Goal: Information Seeking & Learning: Learn about a topic

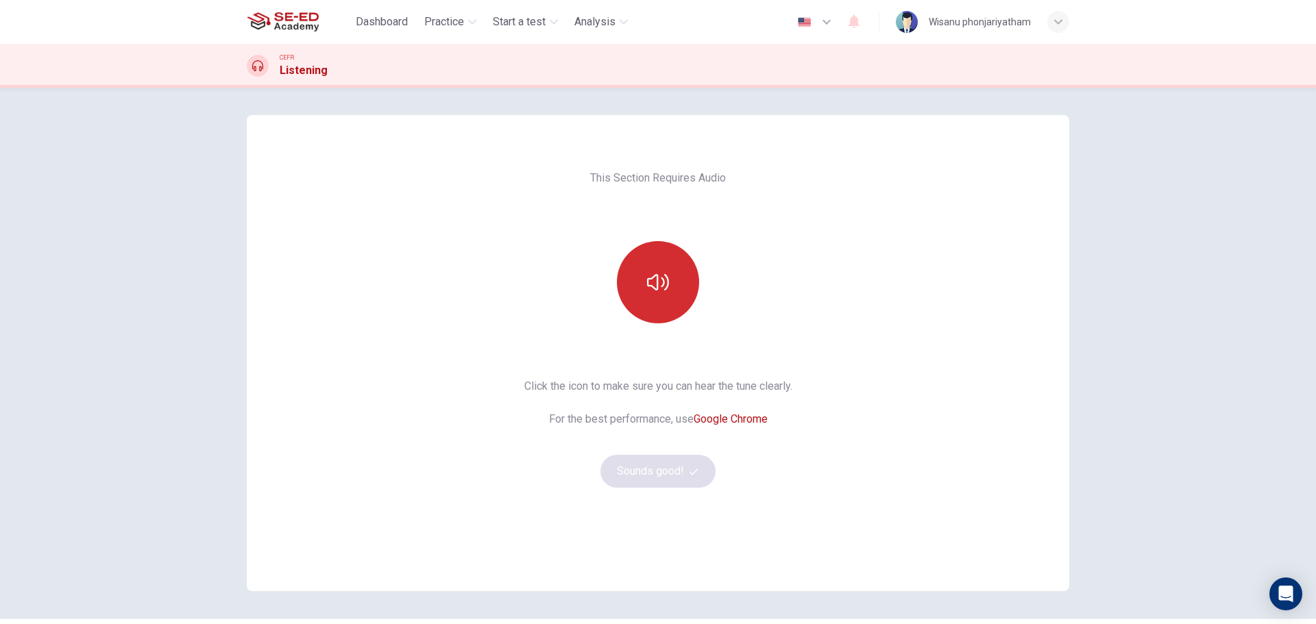
click at [668, 304] on button "button" at bounding box center [658, 282] width 82 height 82
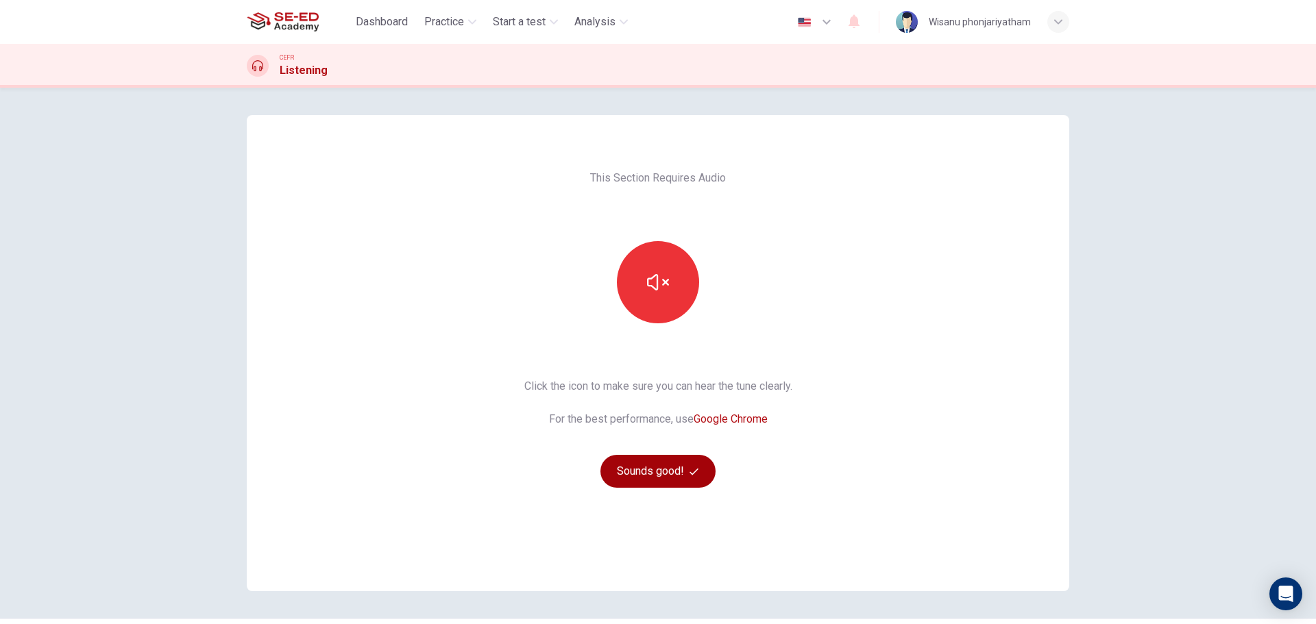
click at [622, 473] on button "Sounds good!" at bounding box center [657, 471] width 115 height 33
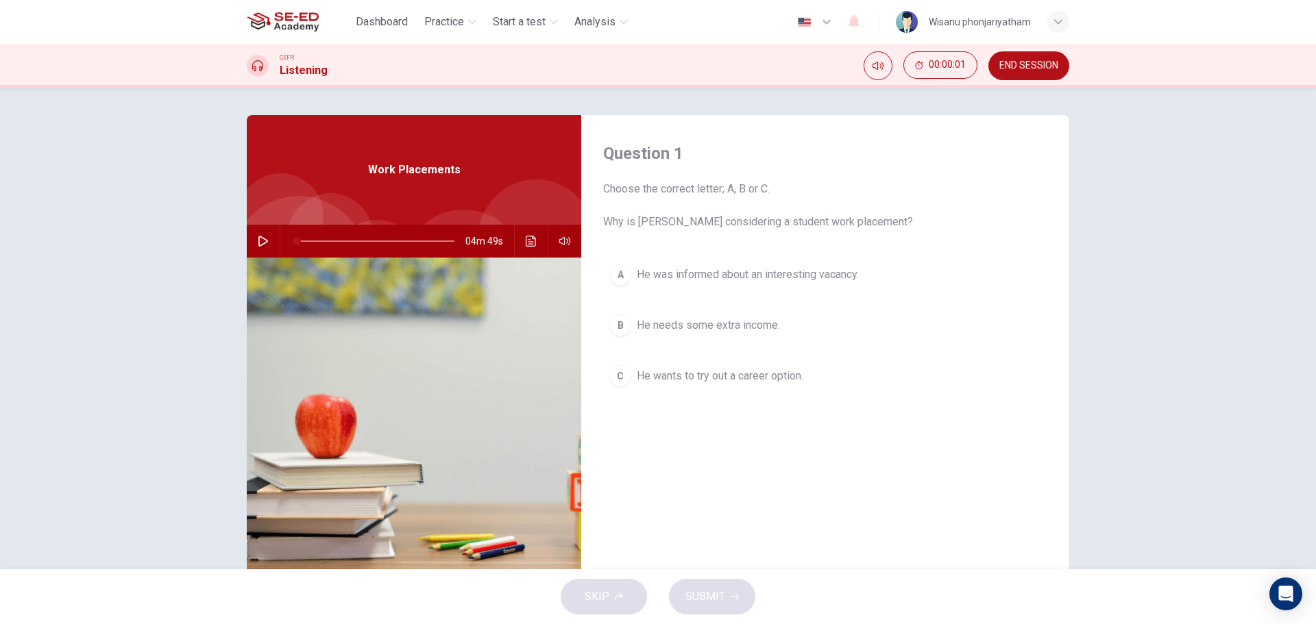
click at [258, 238] on icon "button" at bounding box center [263, 241] width 11 height 11
click at [258, 244] on icon "button" at bounding box center [263, 241] width 11 height 11
click at [618, 322] on div "B" at bounding box center [620, 326] width 22 height 22
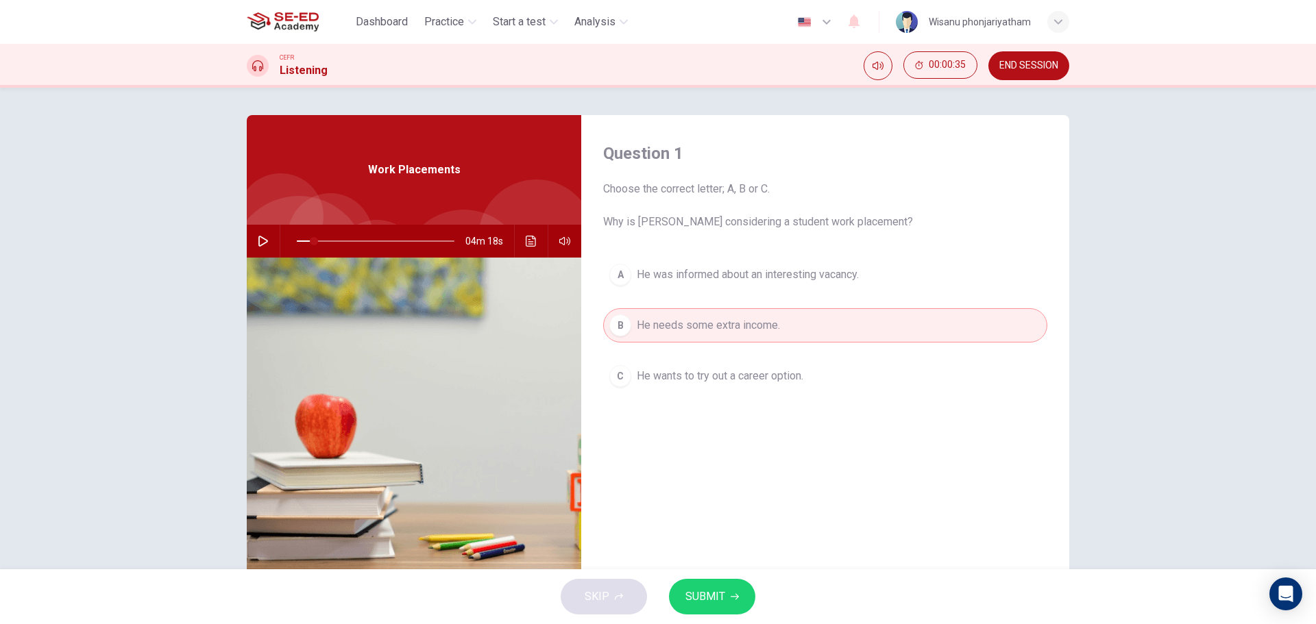
click at [712, 604] on span "SUBMIT" at bounding box center [705, 596] width 40 height 19
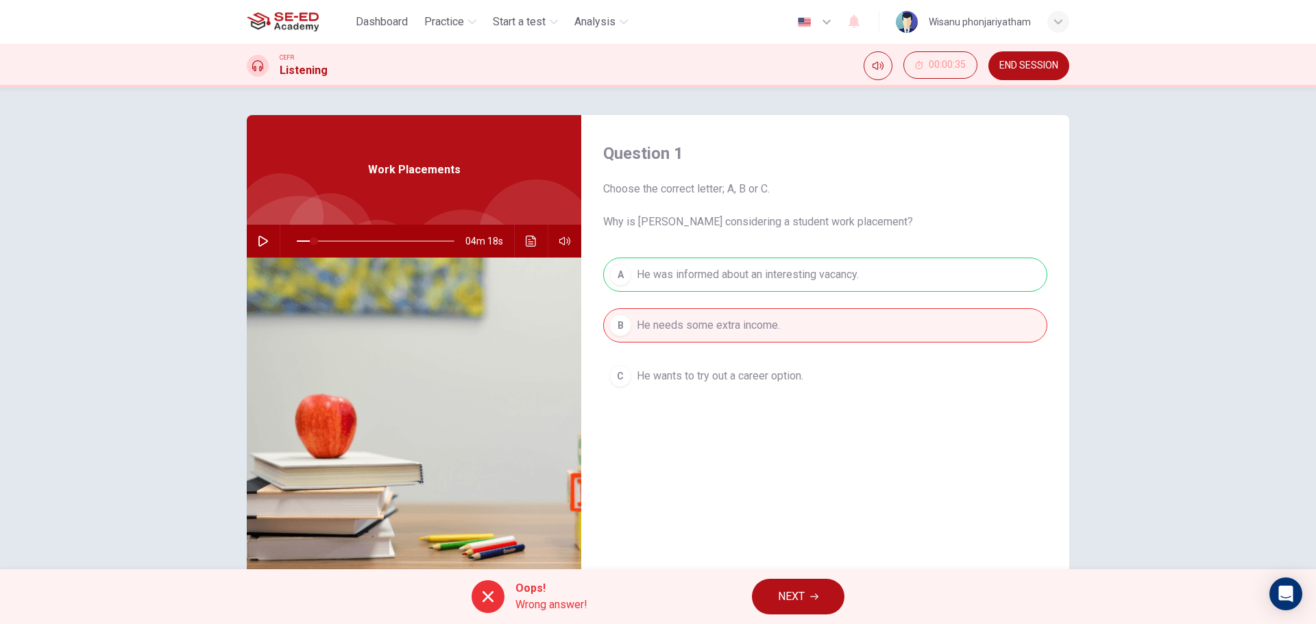
click at [768, 280] on div "A He was informed about an interesting vacancy. B He needs some extra income. C…" at bounding box center [825, 339] width 444 height 163
click at [772, 264] on div "A He was informed about an interesting vacancy. B He needs some extra income. C…" at bounding box center [825, 339] width 444 height 163
click at [767, 276] on div "A He was informed about an interesting vacancy. B He needs some extra income. C…" at bounding box center [825, 339] width 444 height 163
click at [520, 244] on button "Click to see the audio transcription" at bounding box center [531, 241] width 22 height 33
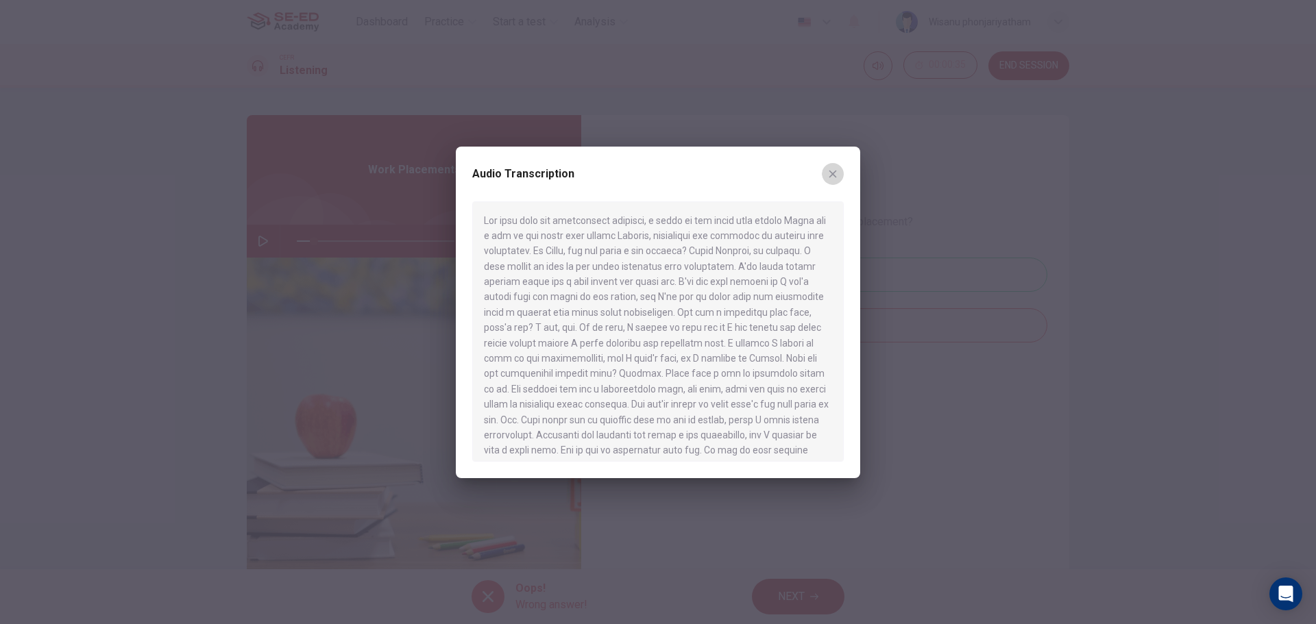
click at [833, 177] on icon "button" at bounding box center [832, 174] width 11 height 11
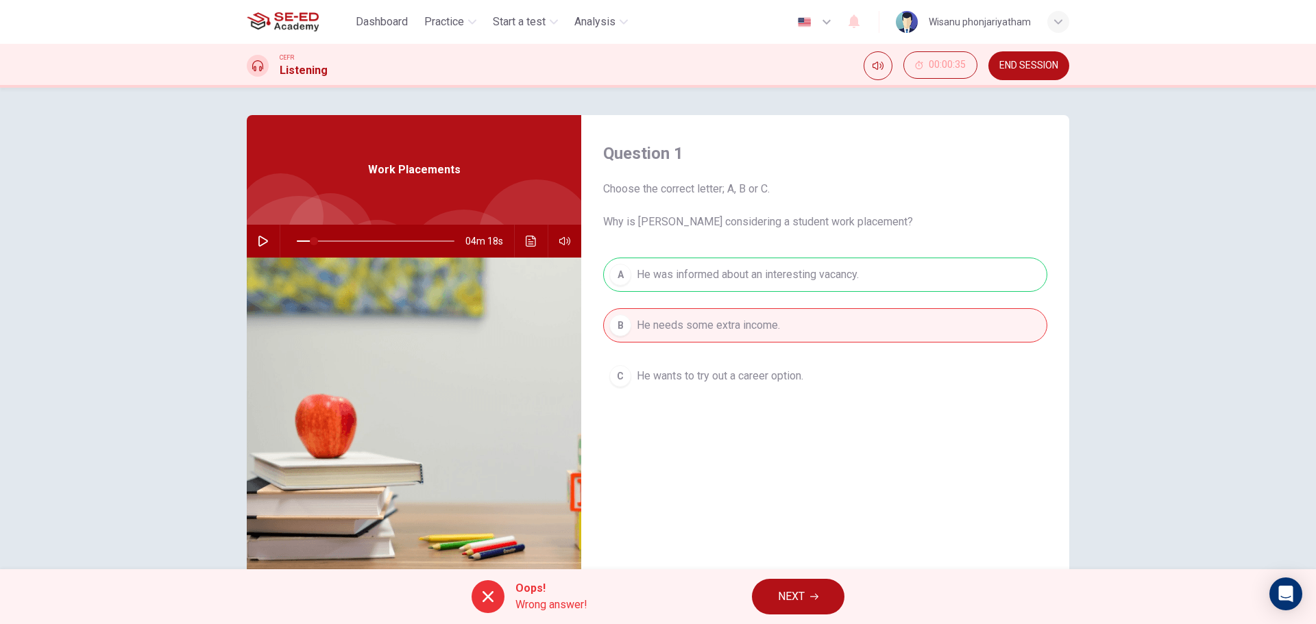
click at [801, 589] on span "NEXT" at bounding box center [791, 596] width 27 height 19
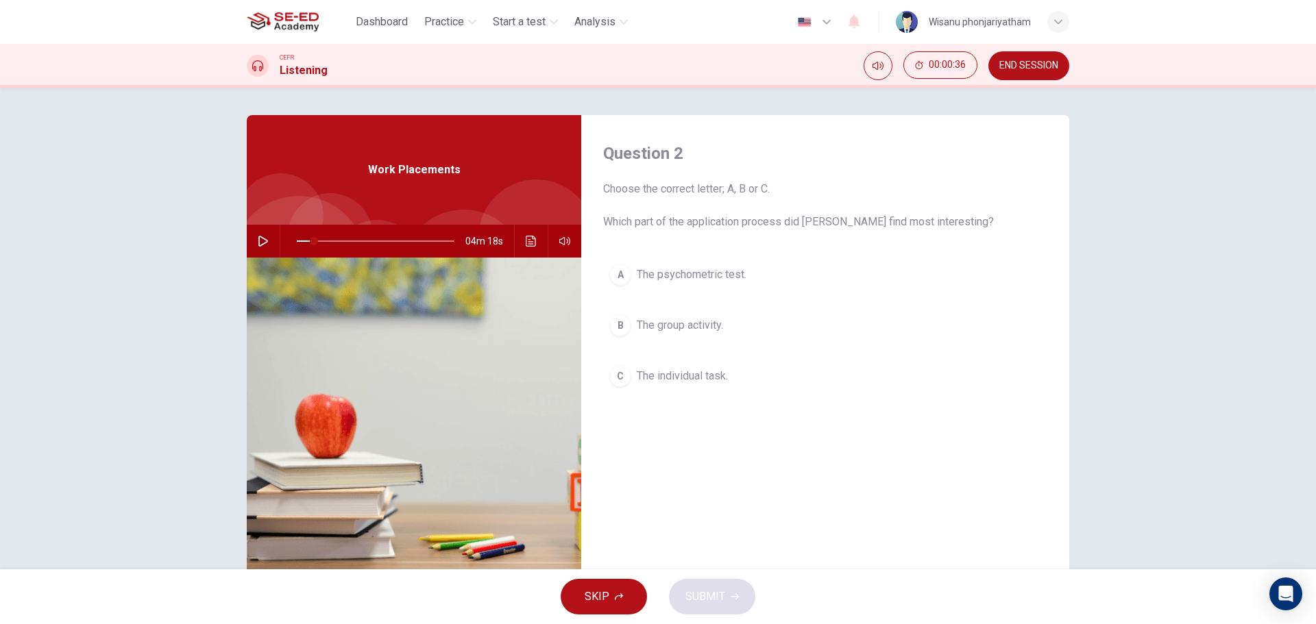
click at [258, 243] on icon "button" at bounding box center [263, 241] width 11 height 11
click at [261, 243] on icon "button" at bounding box center [263, 241] width 8 height 8
click at [714, 280] on span "The psychometric test." at bounding box center [692, 275] width 110 height 16
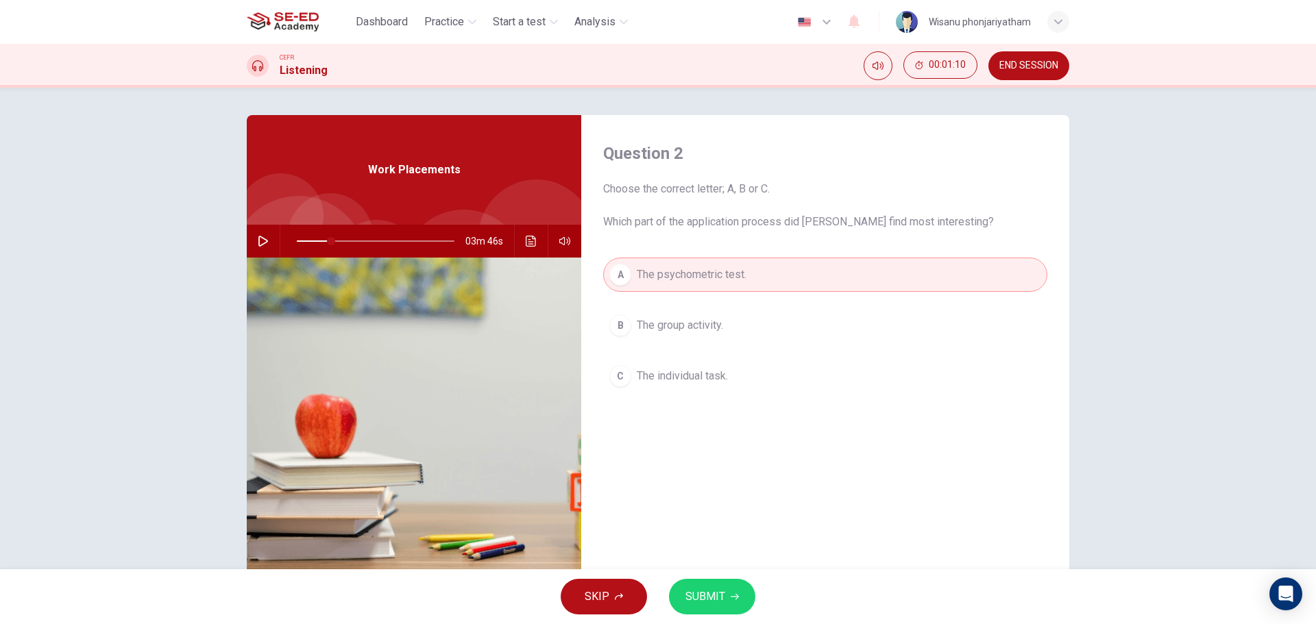
click at [745, 599] on button "SUBMIT" at bounding box center [712, 597] width 86 height 36
type input "22"
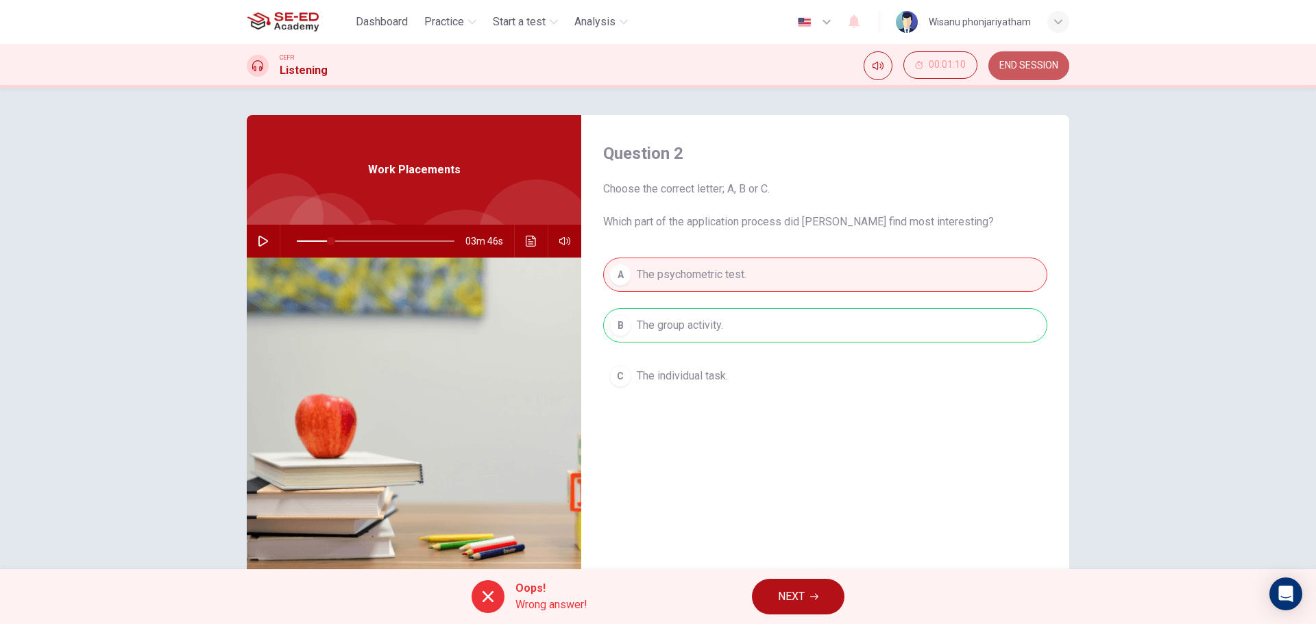
click at [1026, 69] on span "END SESSION" at bounding box center [1028, 65] width 59 height 11
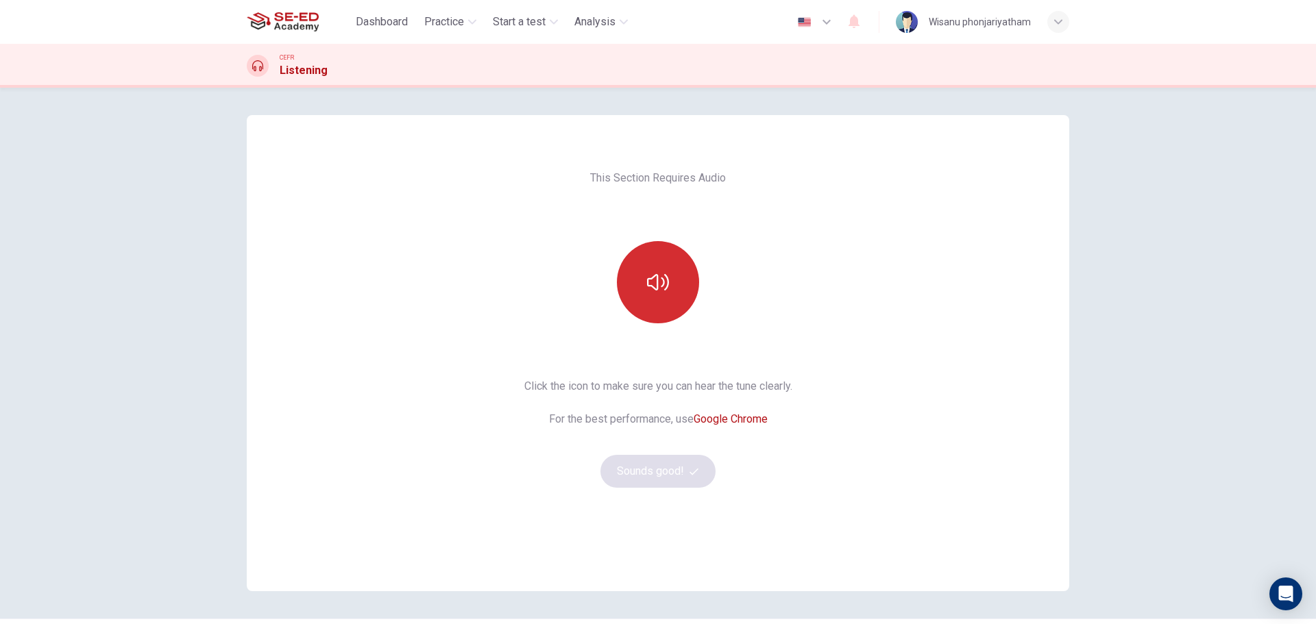
click at [640, 279] on button "button" at bounding box center [658, 282] width 82 height 82
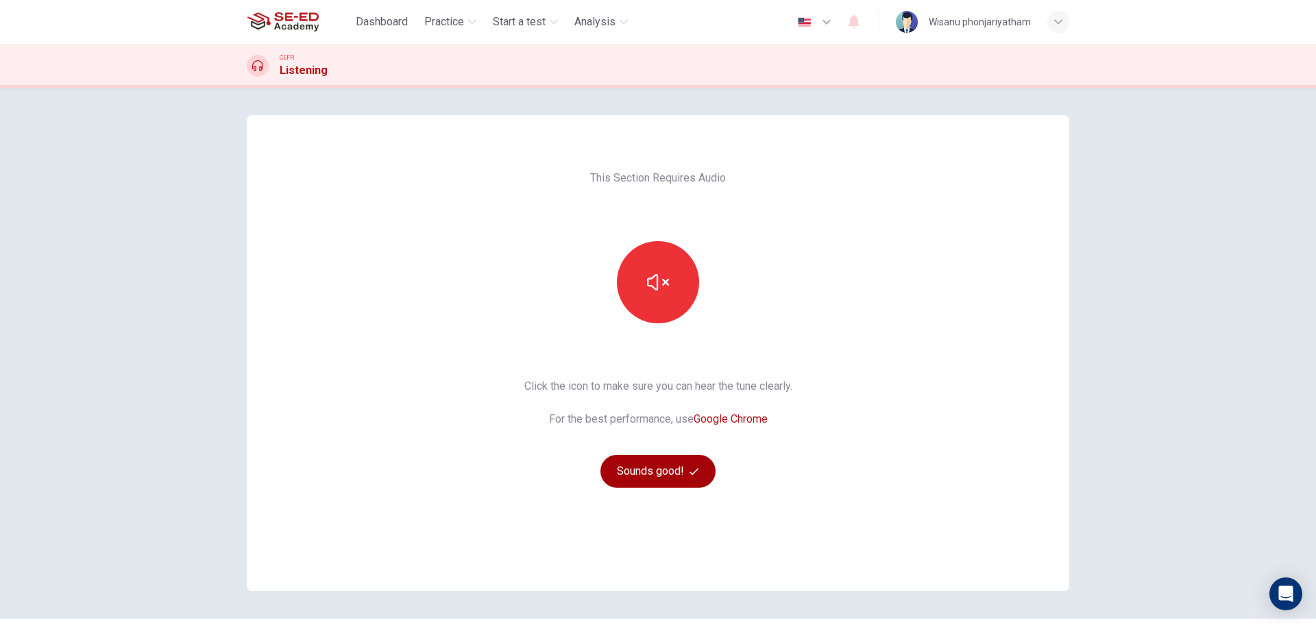
click at [663, 463] on button "Sounds good!" at bounding box center [657, 471] width 115 height 33
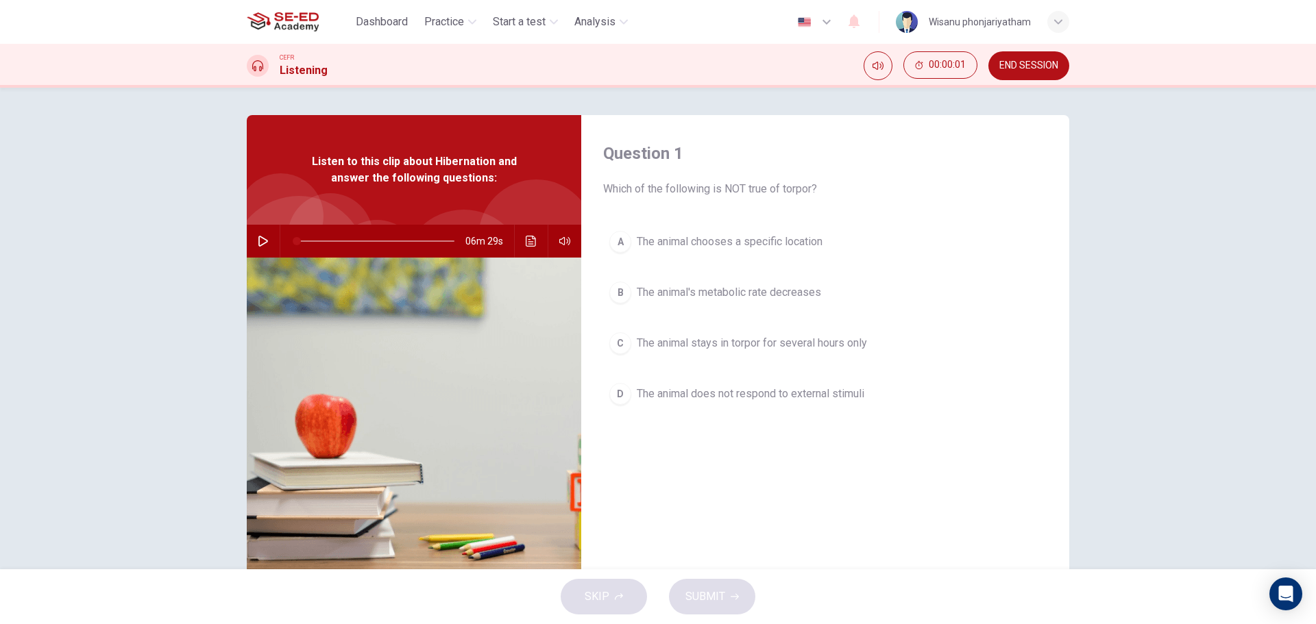
click at [253, 244] on button "button" at bounding box center [263, 241] width 22 height 33
click at [252, 243] on button "button" at bounding box center [263, 241] width 22 height 33
click at [755, 297] on span "The animal's metabolic rate decreases" at bounding box center [729, 292] width 184 height 16
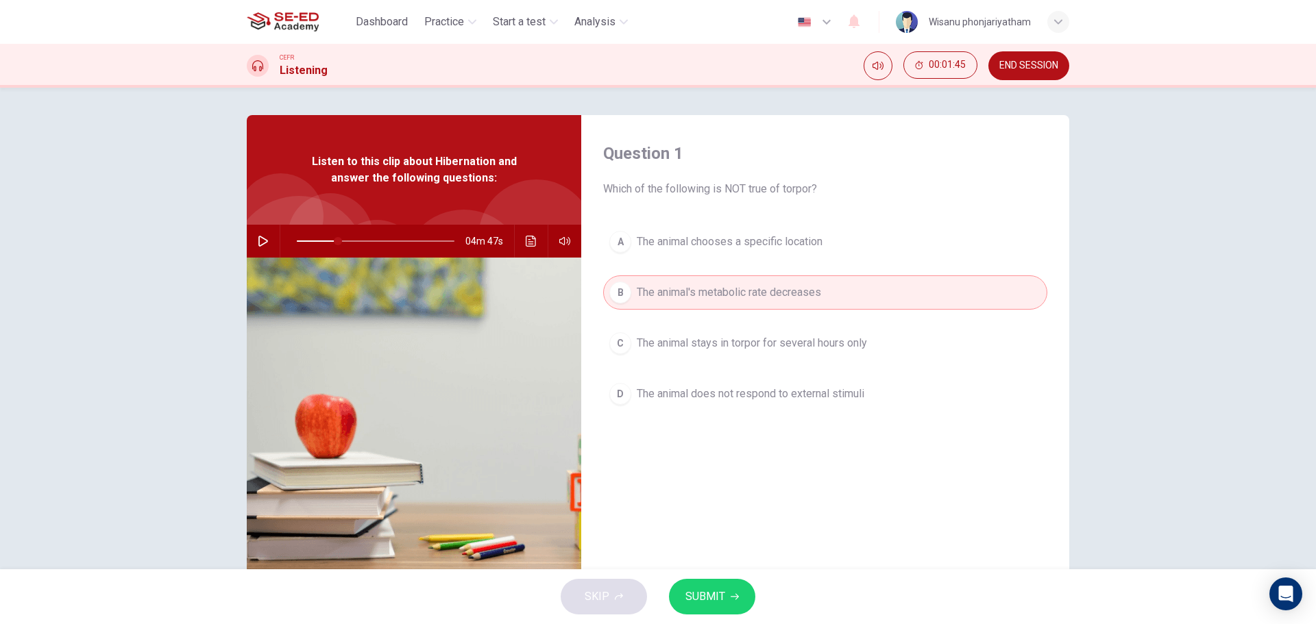
click at [720, 596] on span "SUBMIT" at bounding box center [705, 596] width 40 height 19
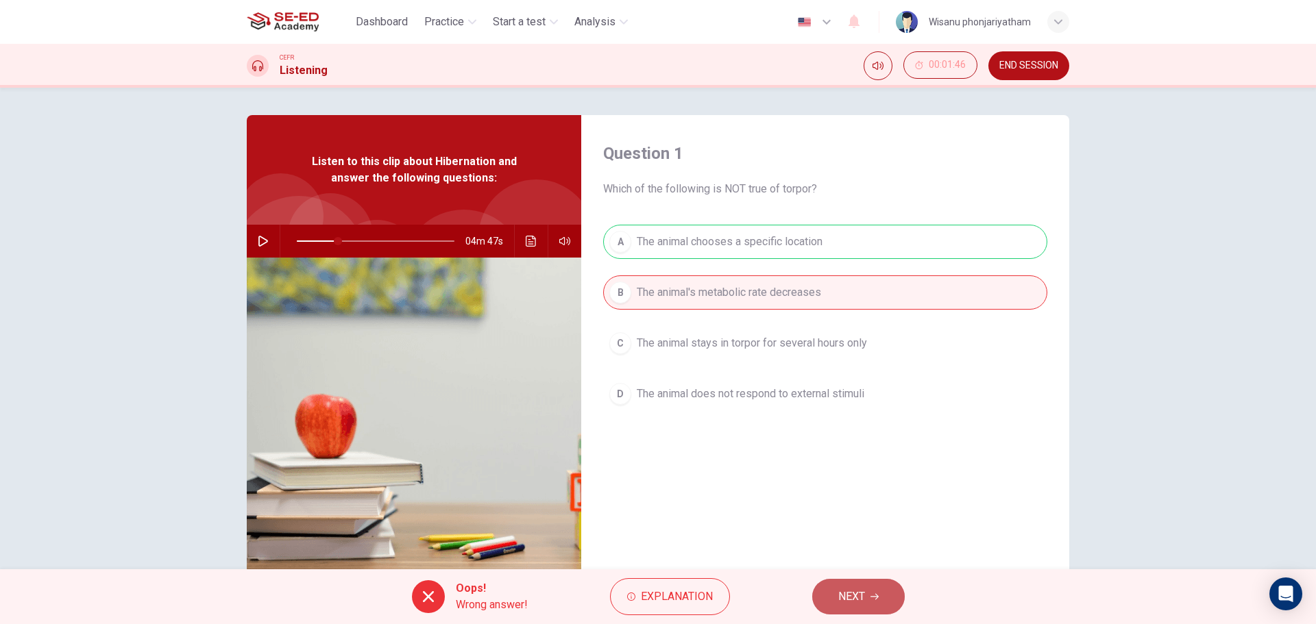
click at [851, 587] on span "NEXT" at bounding box center [851, 596] width 27 height 19
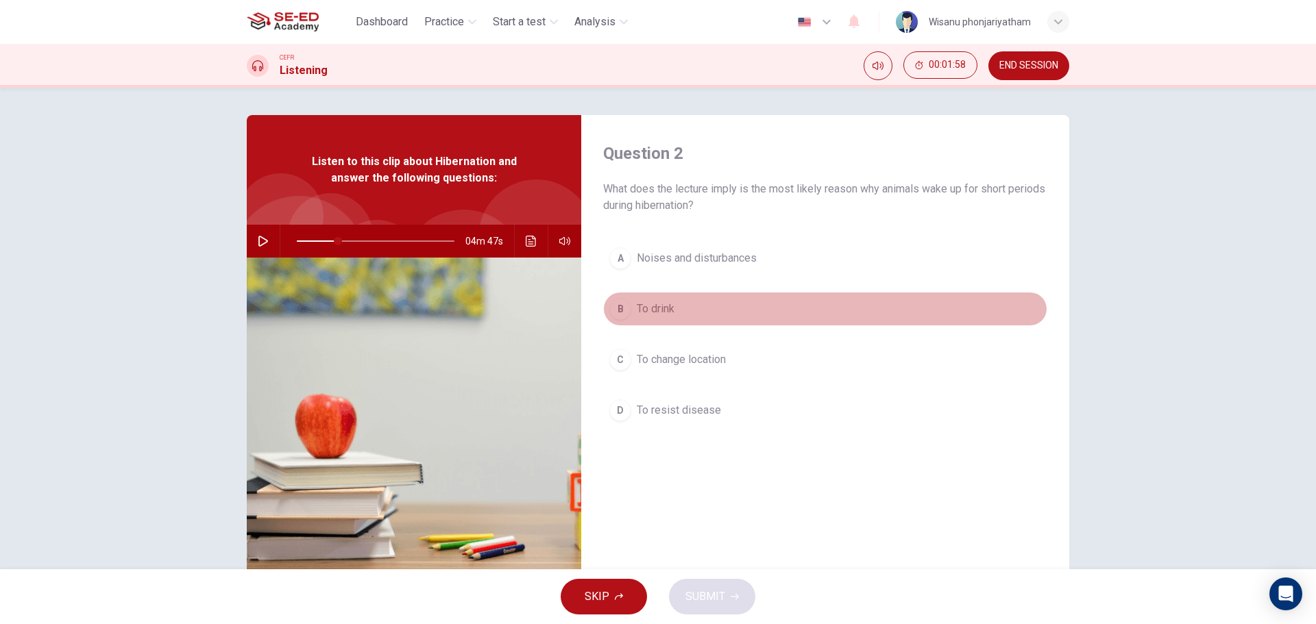
click at [637, 311] on span "To drink" at bounding box center [656, 309] width 38 height 16
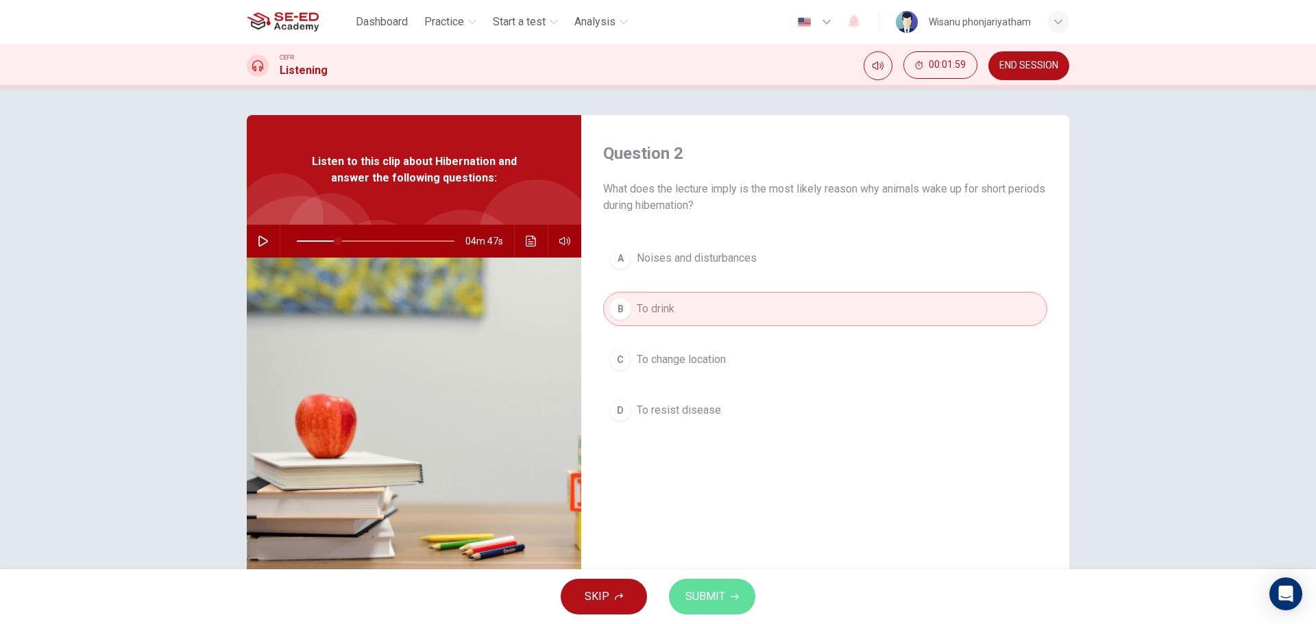
click at [697, 587] on span "SUBMIT" at bounding box center [705, 596] width 40 height 19
type input "26"
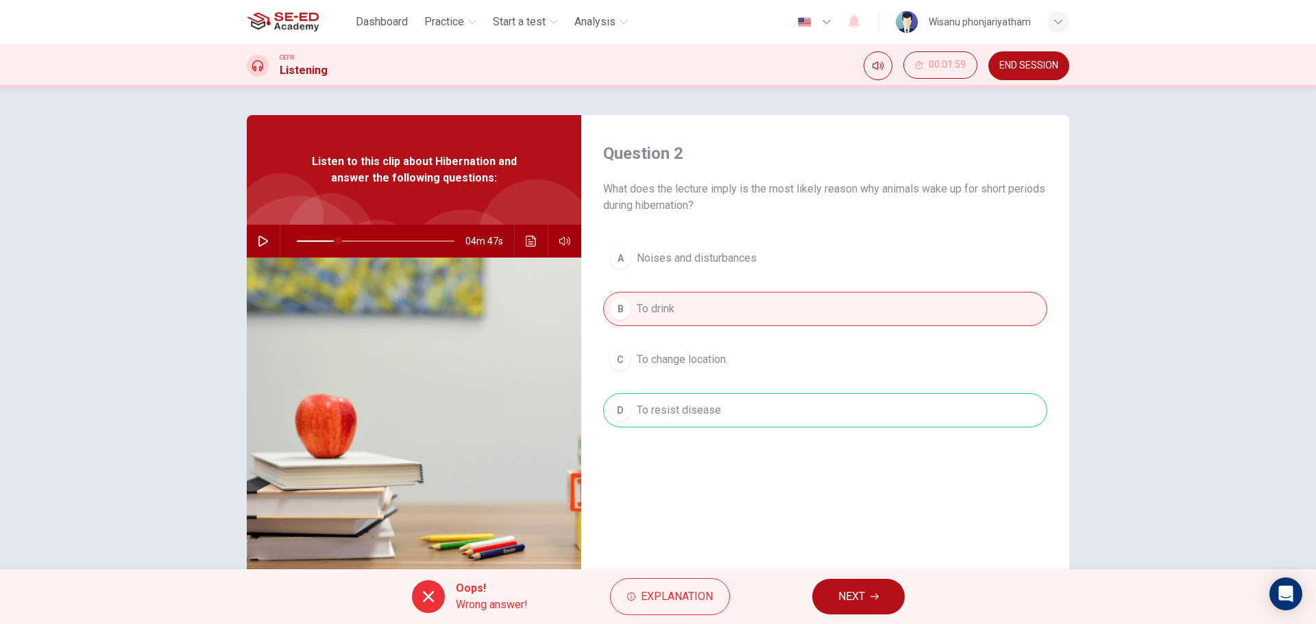
click at [707, 399] on div "A Noises and disturbances B To drink C To change location D To resist disease" at bounding box center [825, 348] width 444 height 214
click at [680, 605] on span "Explanation" at bounding box center [677, 596] width 72 height 19
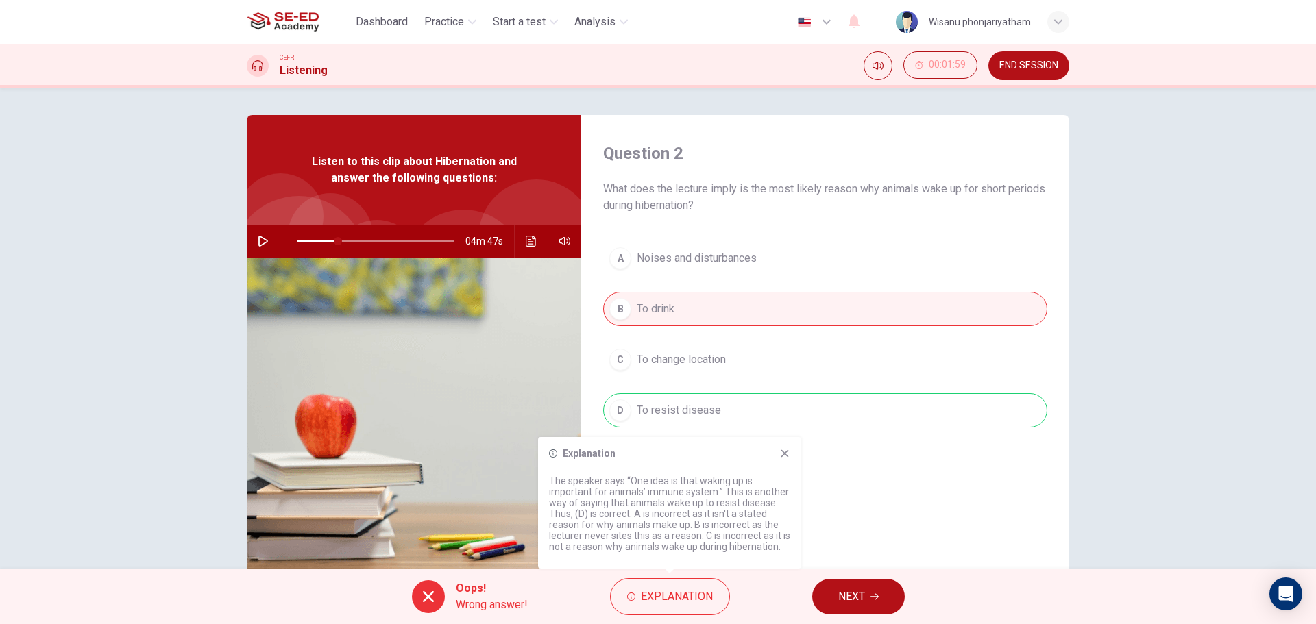
click at [692, 412] on div "A Noises and disturbances B To drink C To change location D To resist disease" at bounding box center [825, 348] width 444 height 214
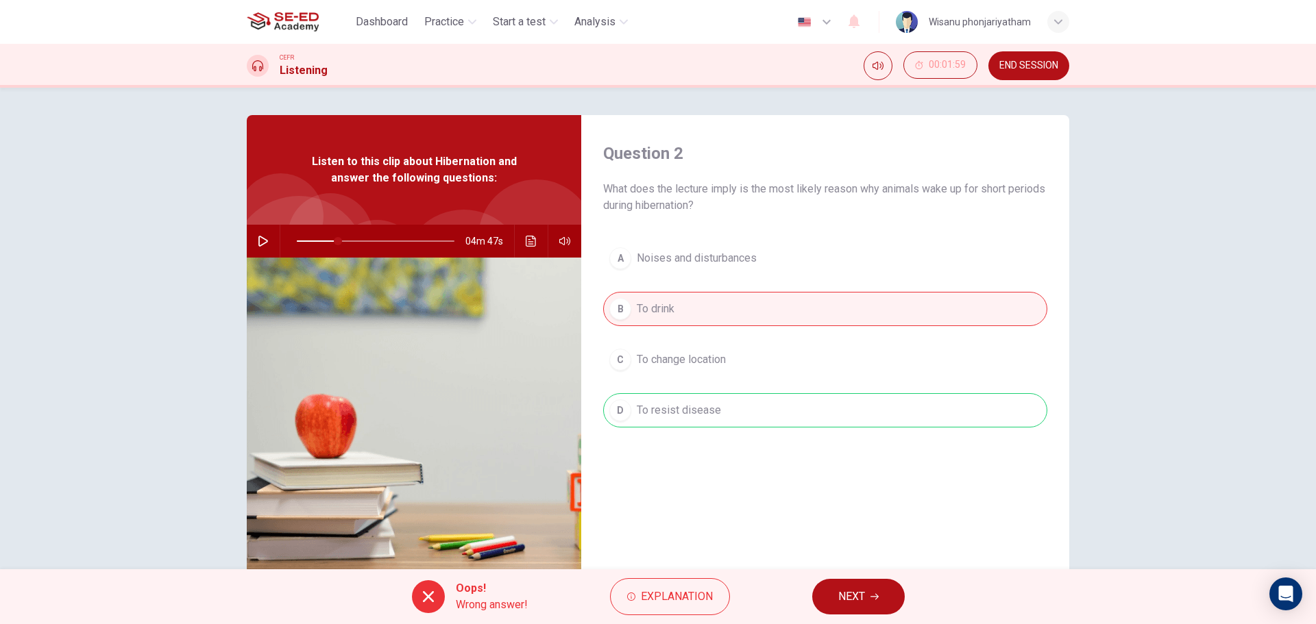
click at [1004, 65] on span "END SESSION" at bounding box center [1028, 65] width 59 height 11
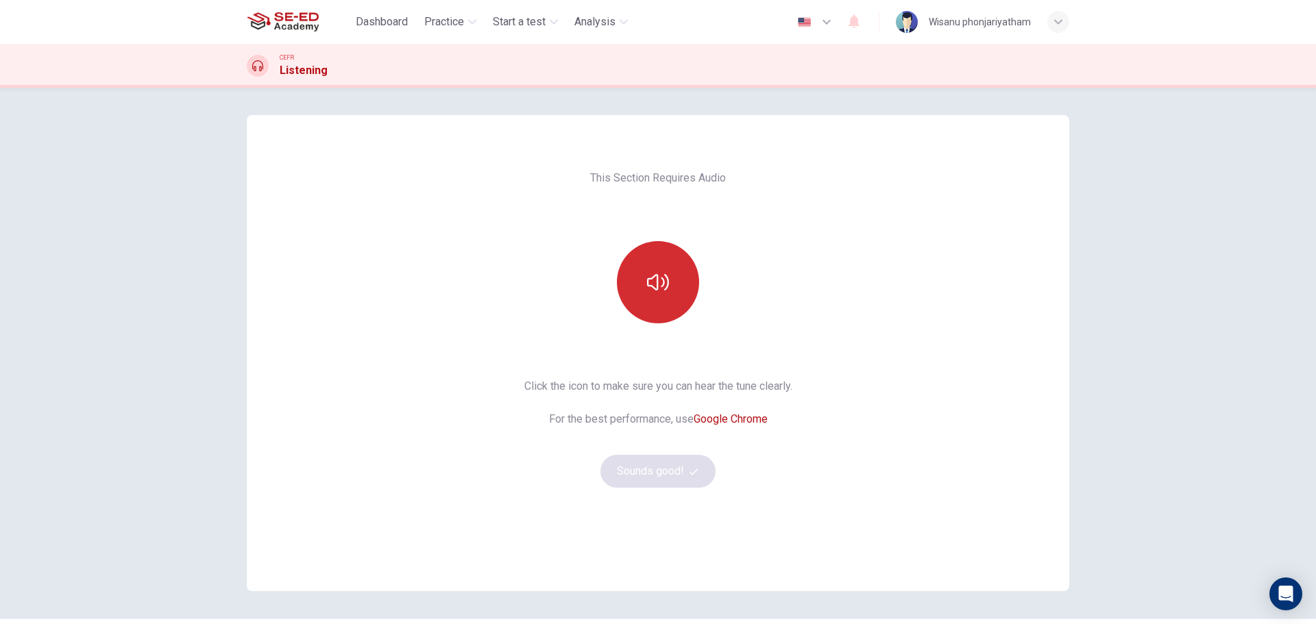
click at [628, 287] on button "button" at bounding box center [658, 282] width 82 height 82
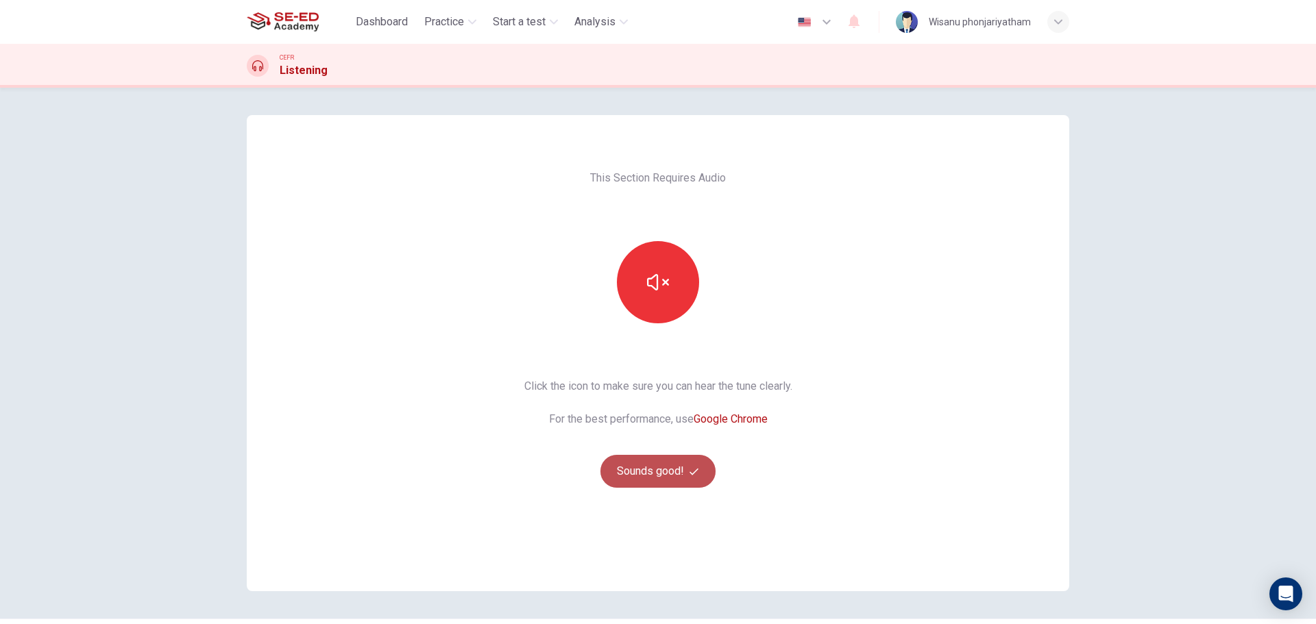
click at [658, 473] on button "Sounds good!" at bounding box center [657, 471] width 115 height 33
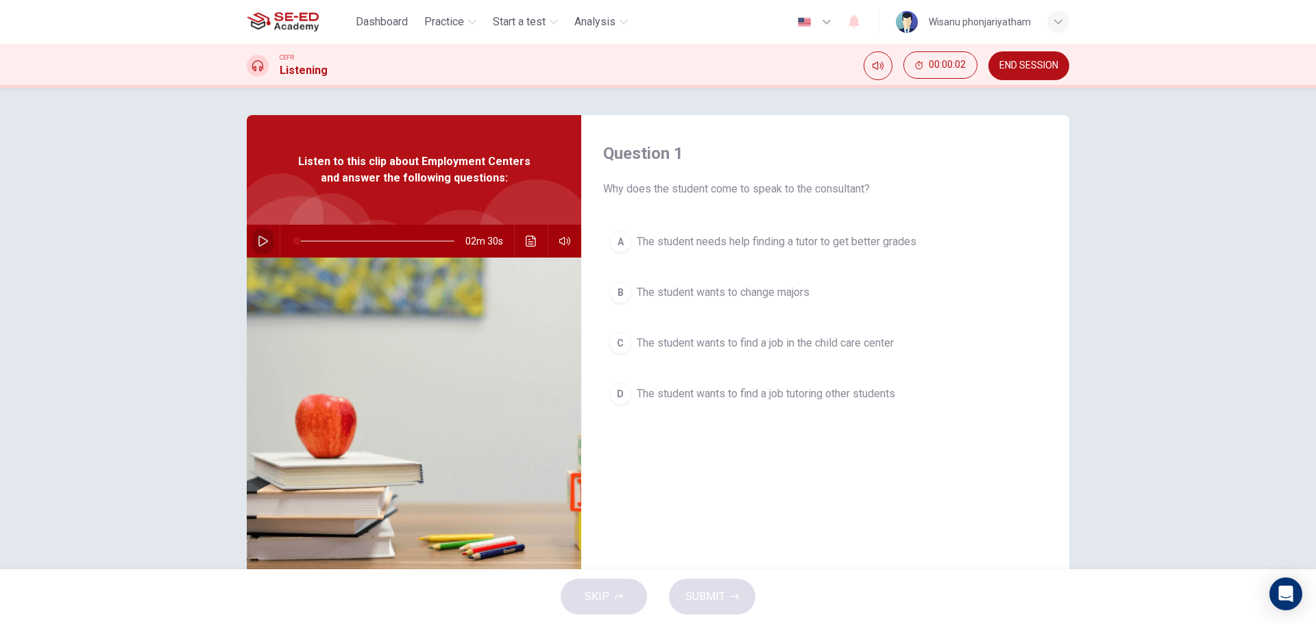
click at [258, 241] on icon "button" at bounding box center [263, 241] width 11 height 11
click at [758, 345] on span "The student wants to find a job in the child care center" at bounding box center [765, 343] width 257 height 16
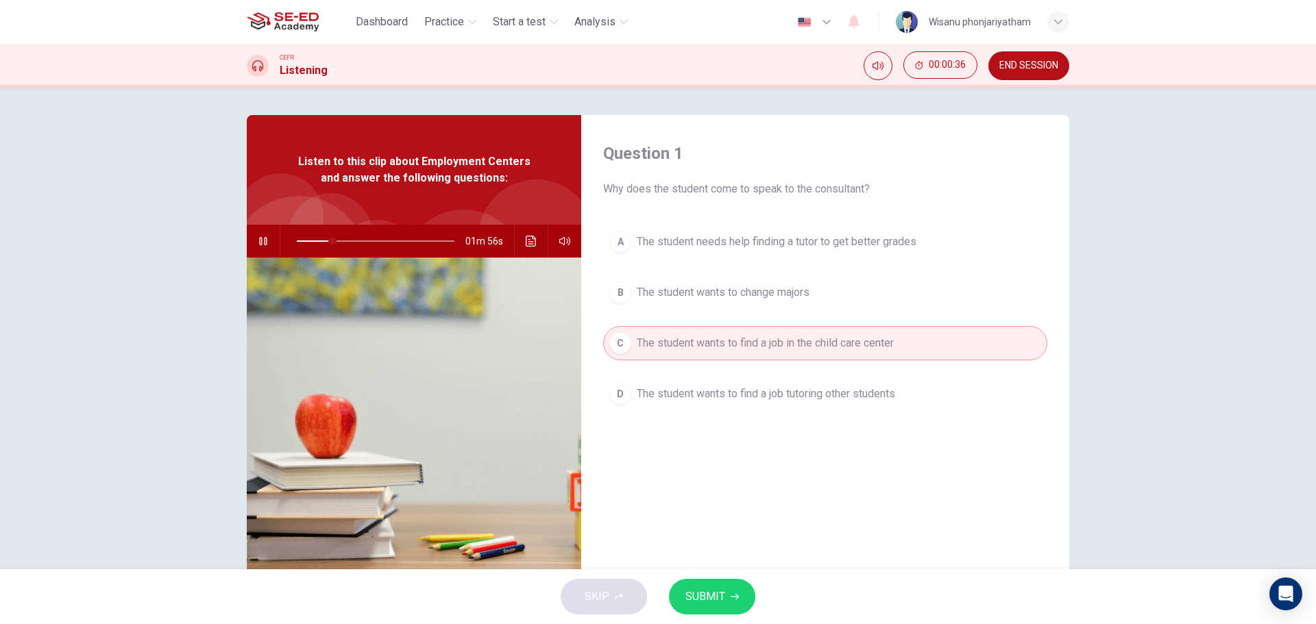
click at [705, 602] on span "SUBMIT" at bounding box center [705, 596] width 40 height 19
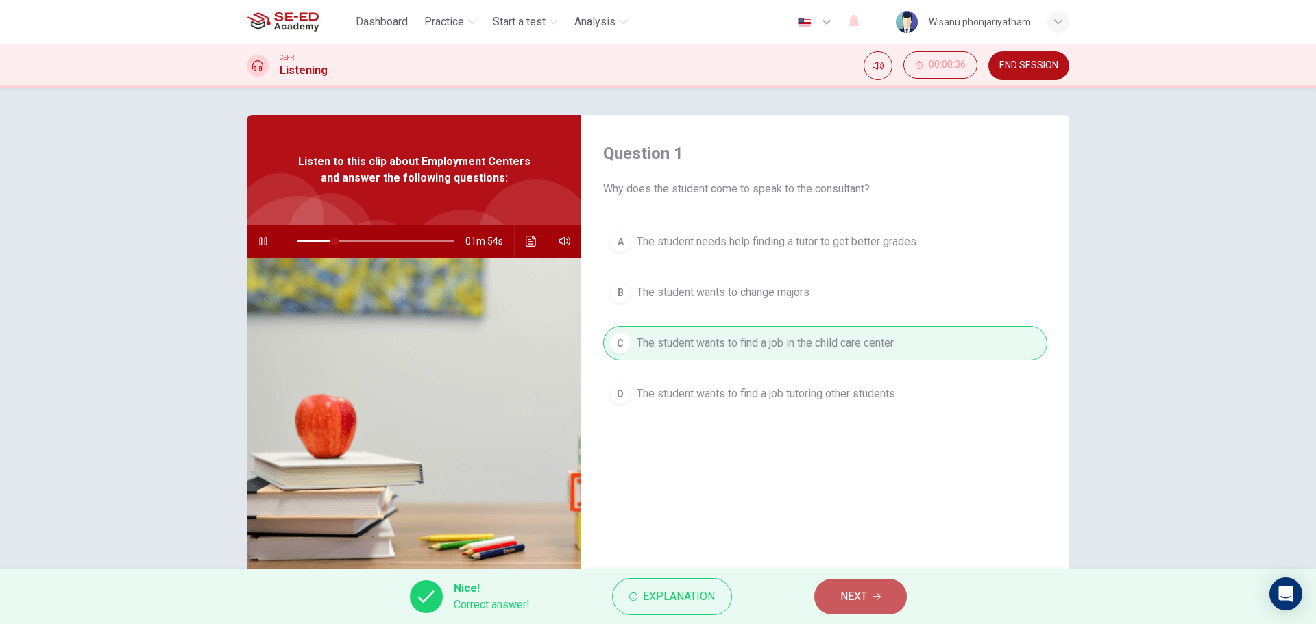
click at [850, 595] on span "NEXT" at bounding box center [853, 596] width 27 height 19
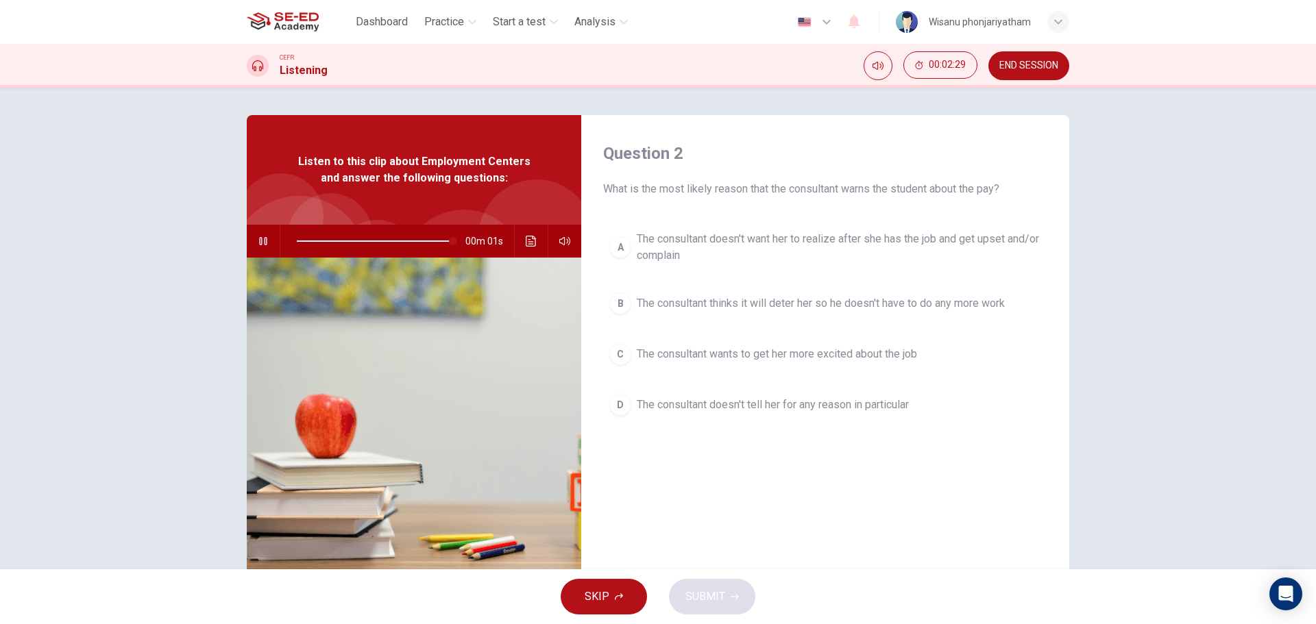
type input "0"
click at [767, 235] on span "The consultant doesn't want her to realize after she has the job and get upset …" at bounding box center [839, 247] width 404 height 33
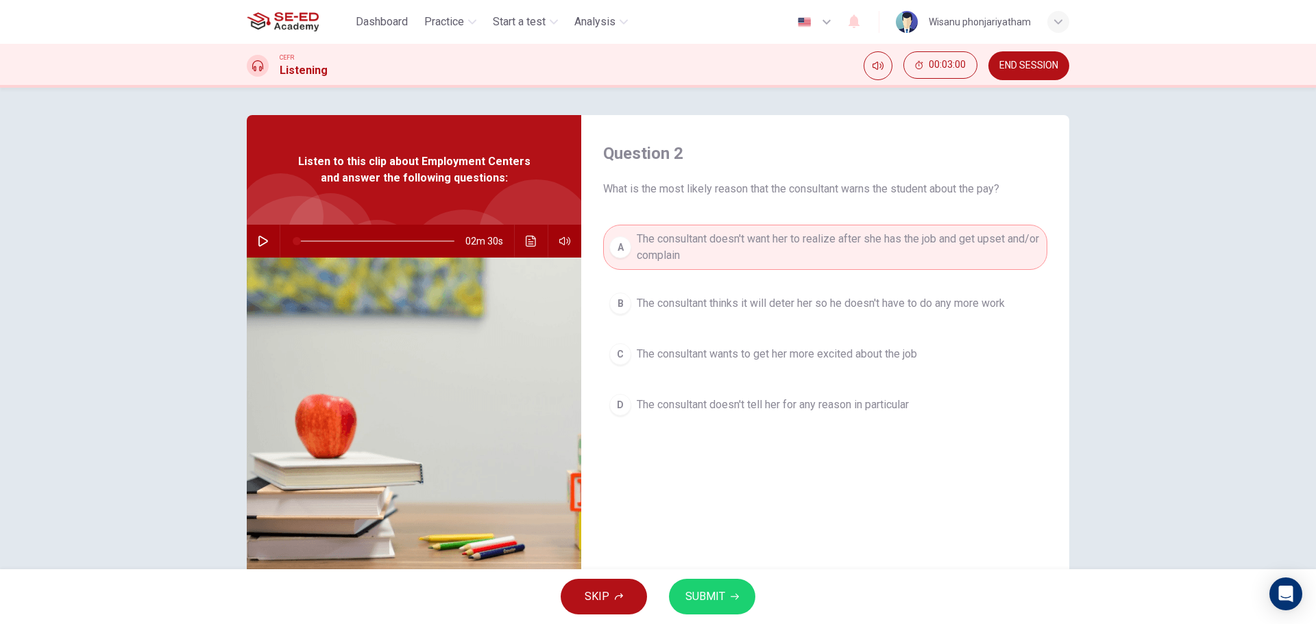
click at [716, 592] on span "SUBMIT" at bounding box center [705, 596] width 40 height 19
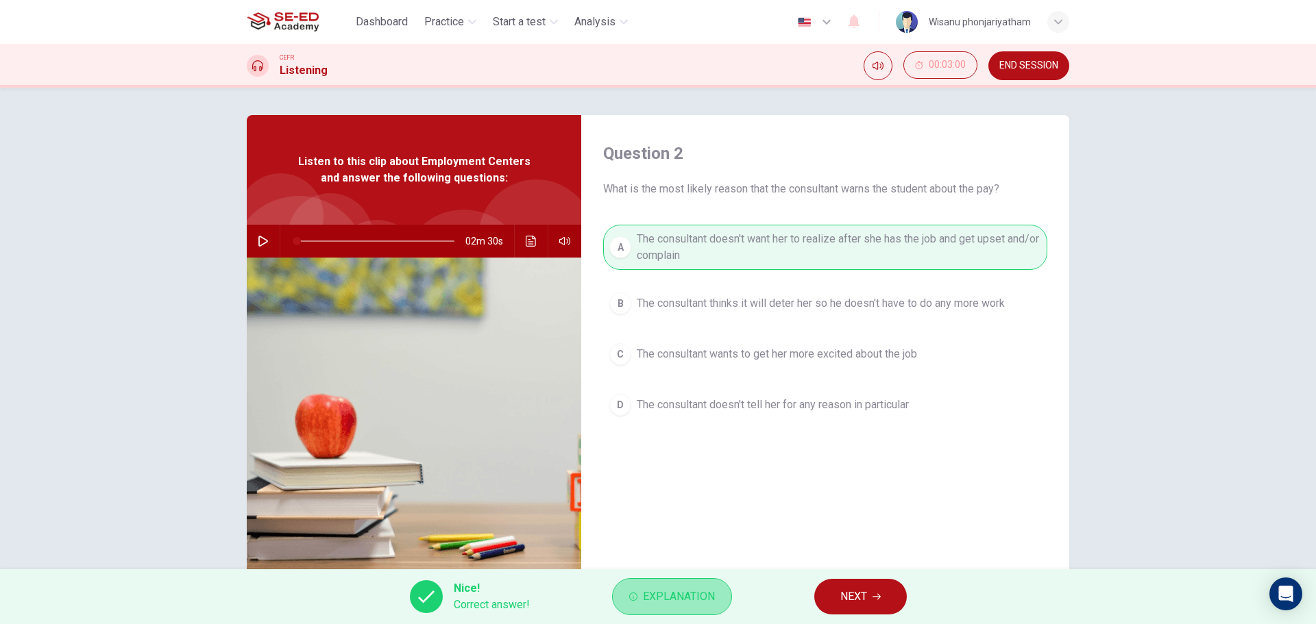
click at [704, 599] on span "Explanation" at bounding box center [679, 596] width 72 height 19
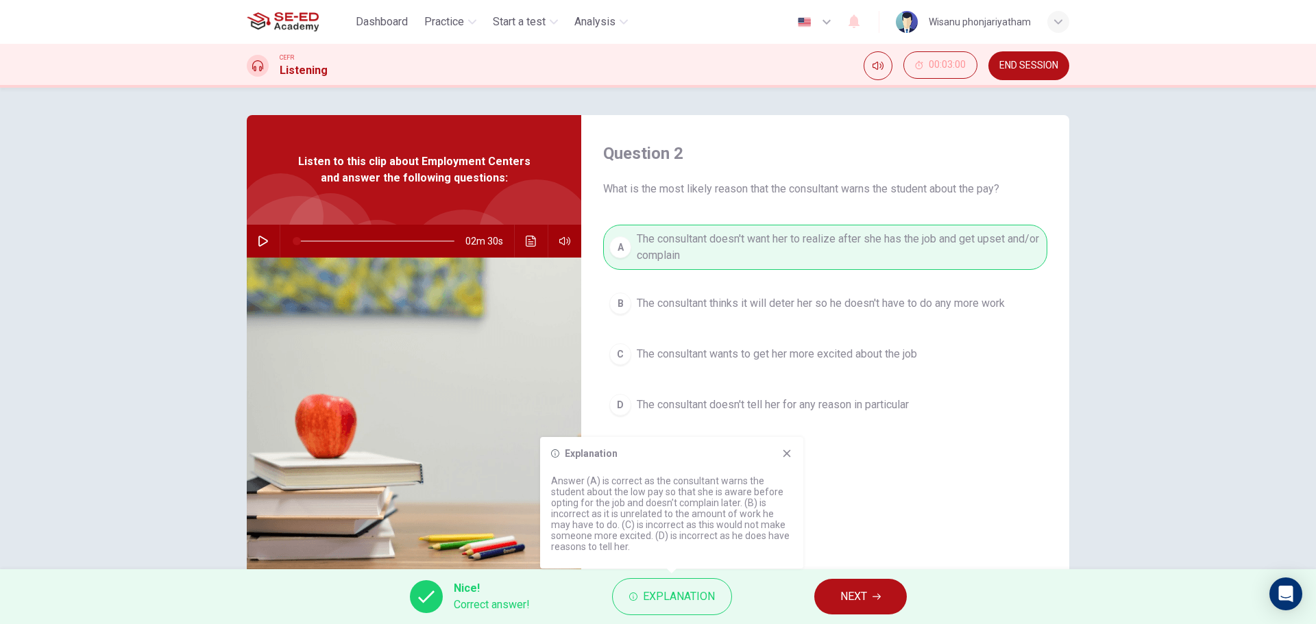
click at [856, 591] on span "NEXT" at bounding box center [853, 596] width 27 height 19
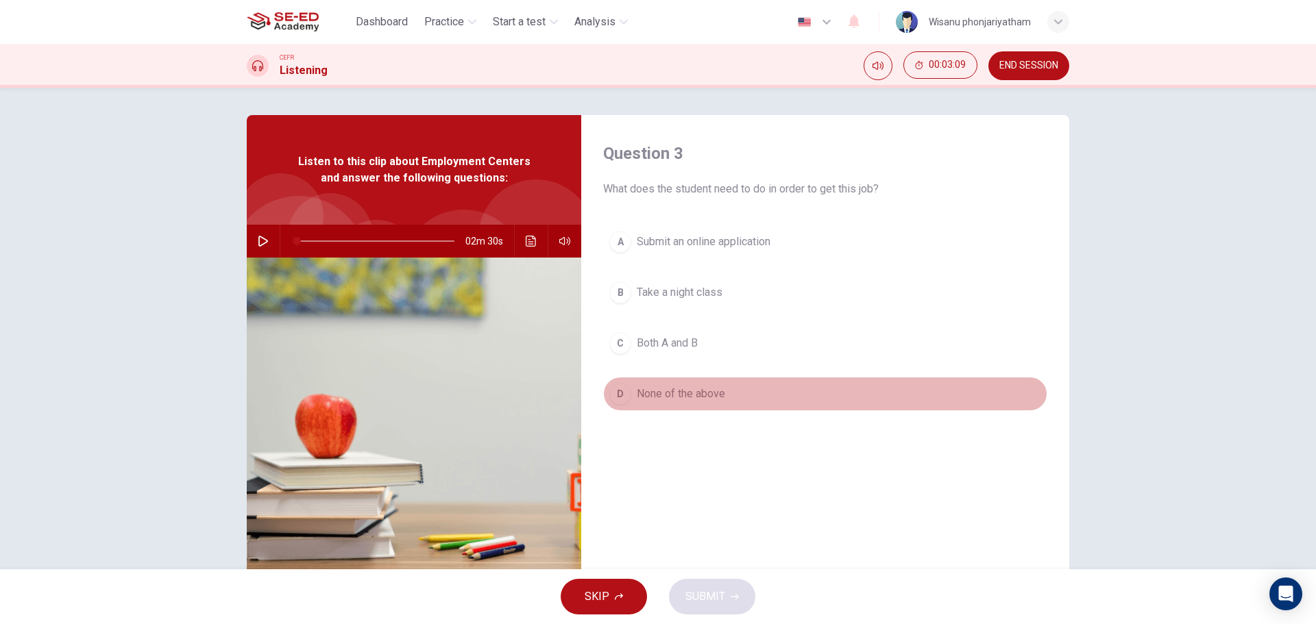
click at [708, 391] on span "None of the above" at bounding box center [681, 394] width 88 height 16
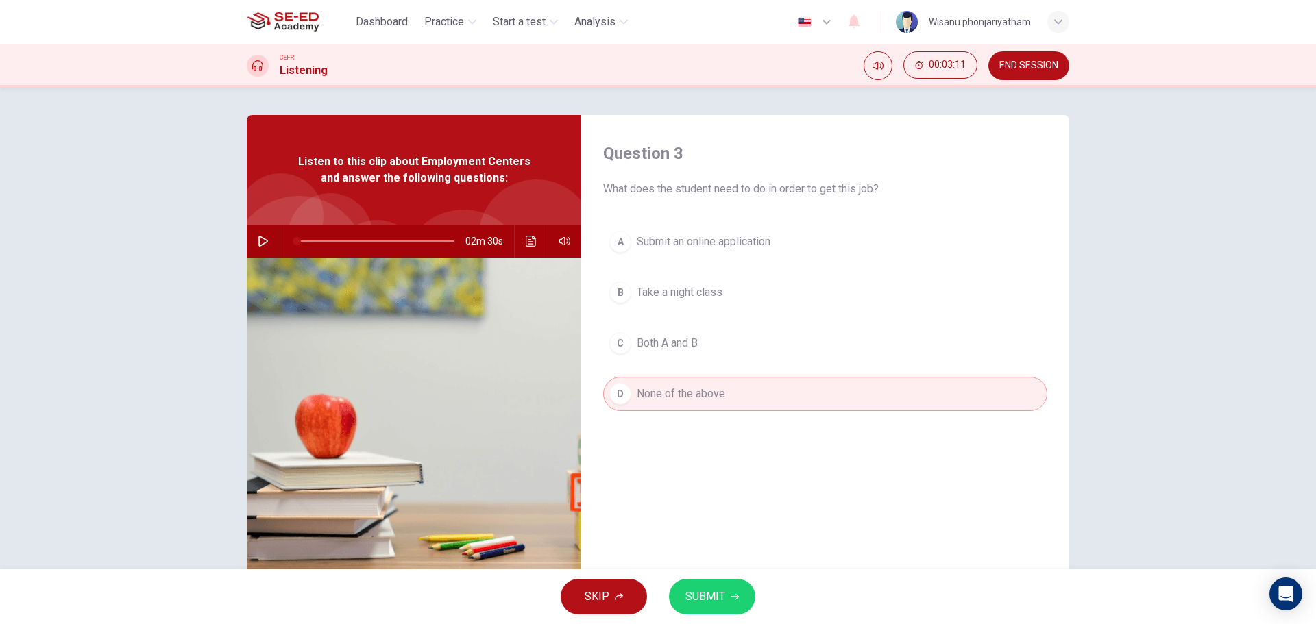
click at [707, 602] on span "SUBMIT" at bounding box center [705, 596] width 40 height 19
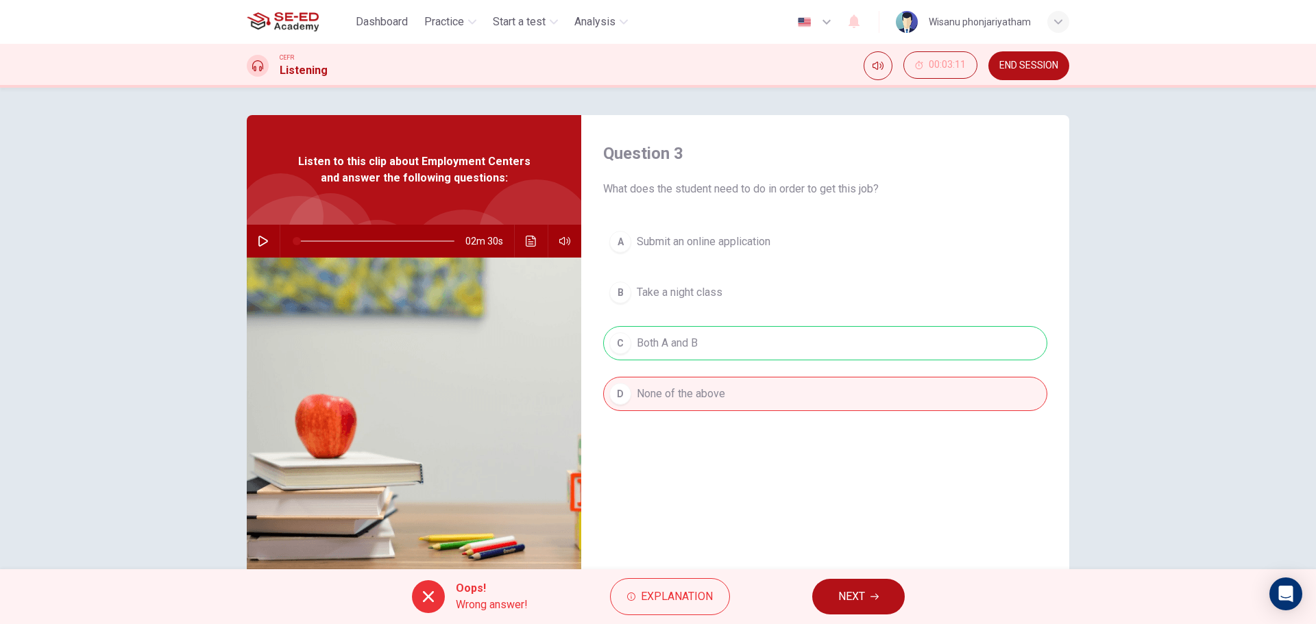
click at [835, 589] on button "NEXT" at bounding box center [858, 597] width 93 height 36
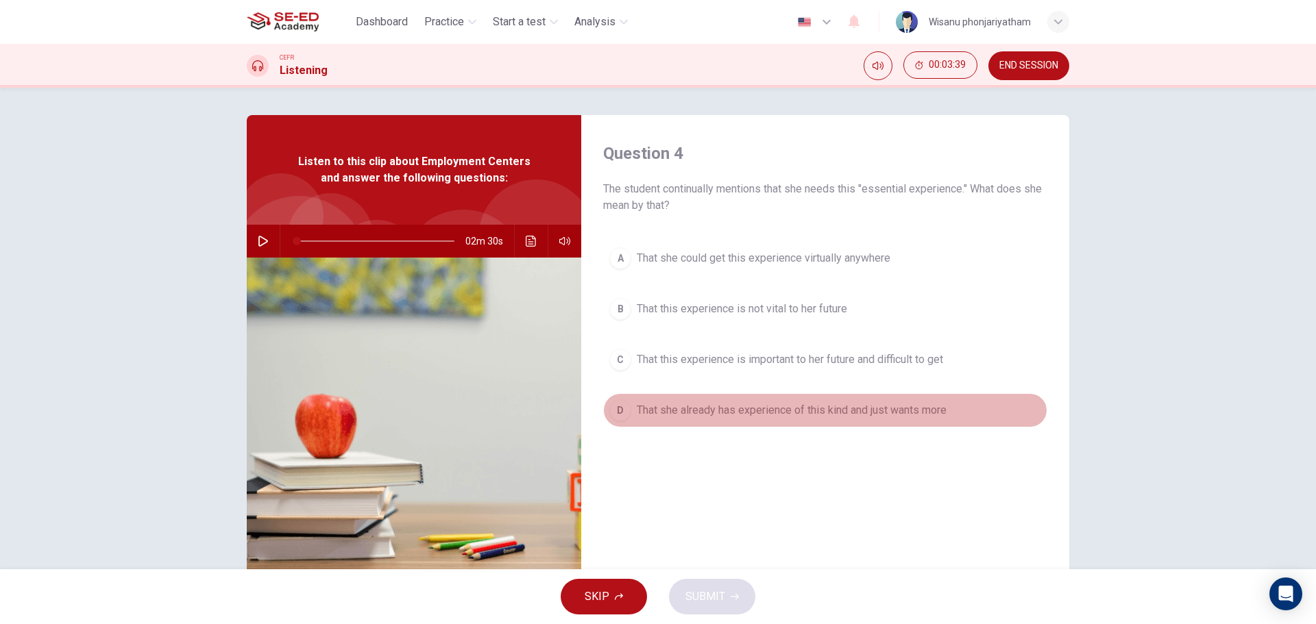
click at [732, 412] on span "That she already has experience of this kind and just wants more" at bounding box center [792, 410] width 310 height 16
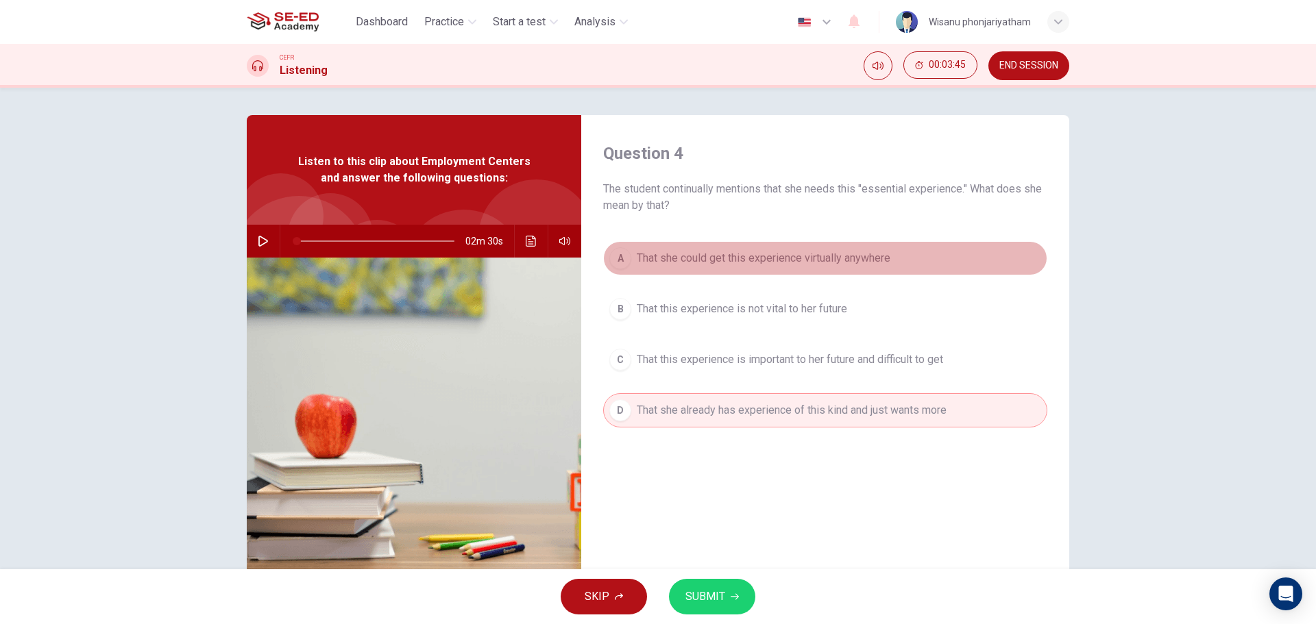
click at [728, 258] on span "That she could get this experience virtually anywhere" at bounding box center [764, 258] width 254 height 16
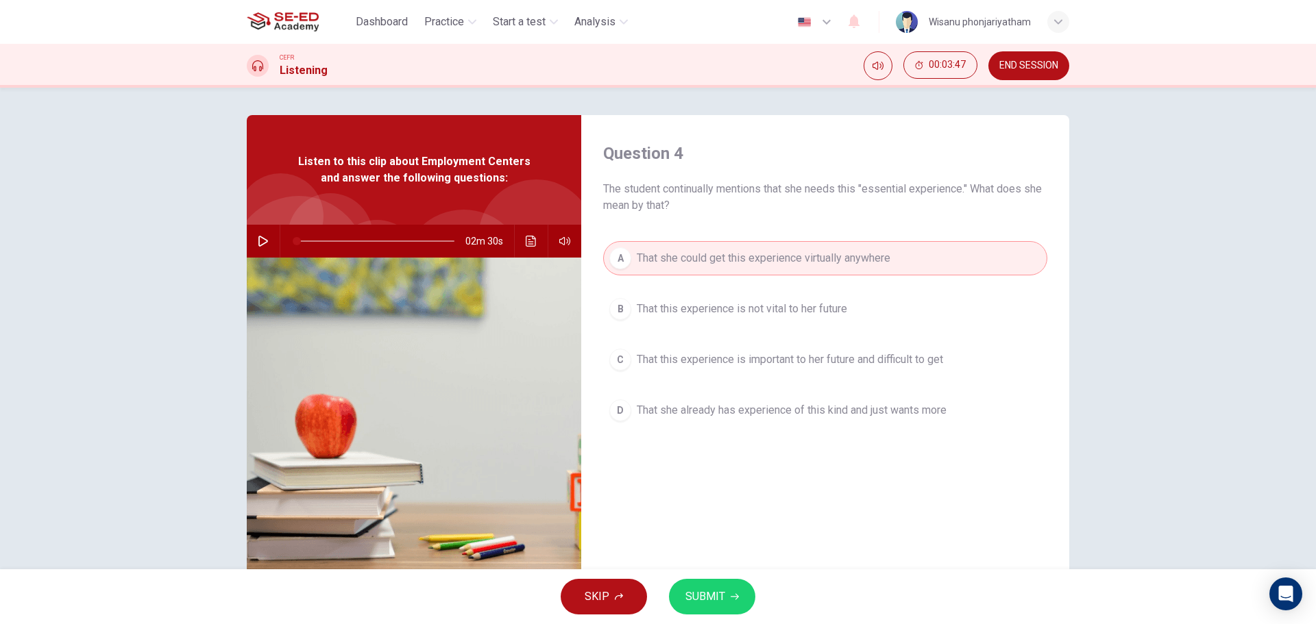
click at [732, 583] on button "SUBMIT" at bounding box center [712, 597] width 86 height 36
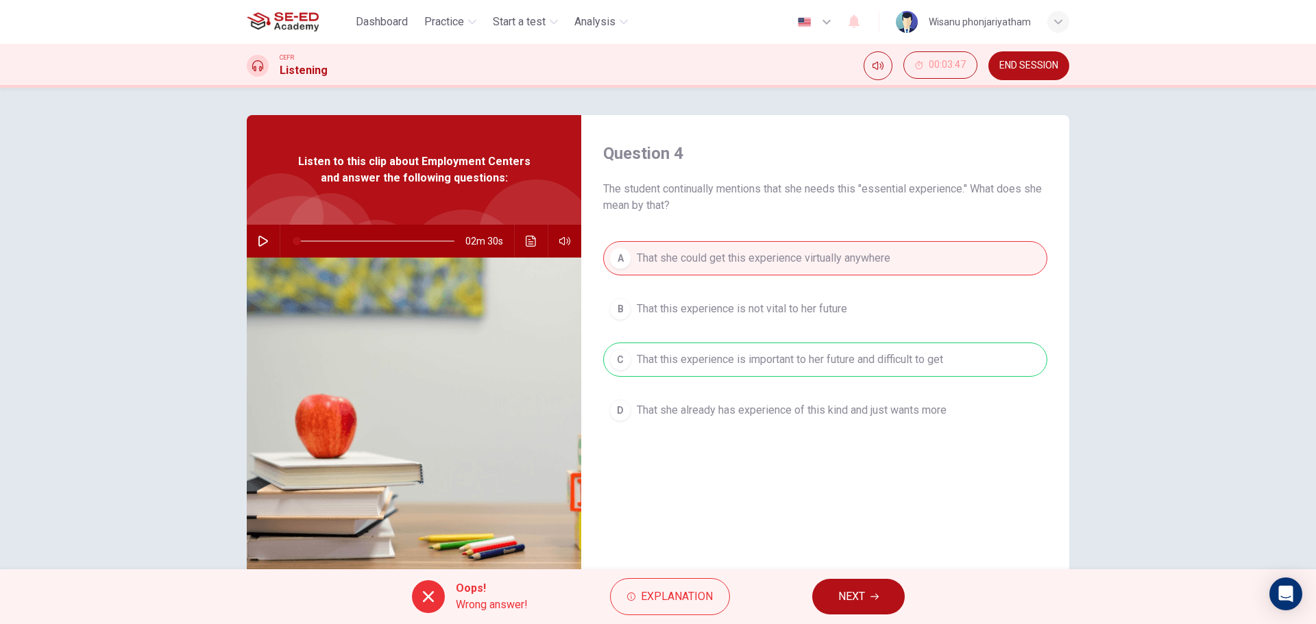
click at [778, 360] on div "A That she could get this experience virtually anywhere B That this experience …" at bounding box center [825, 348] width 444 height 214
click at [869, 611] on button "NEXT" at bounding box center [858, 597] width 93 height 36
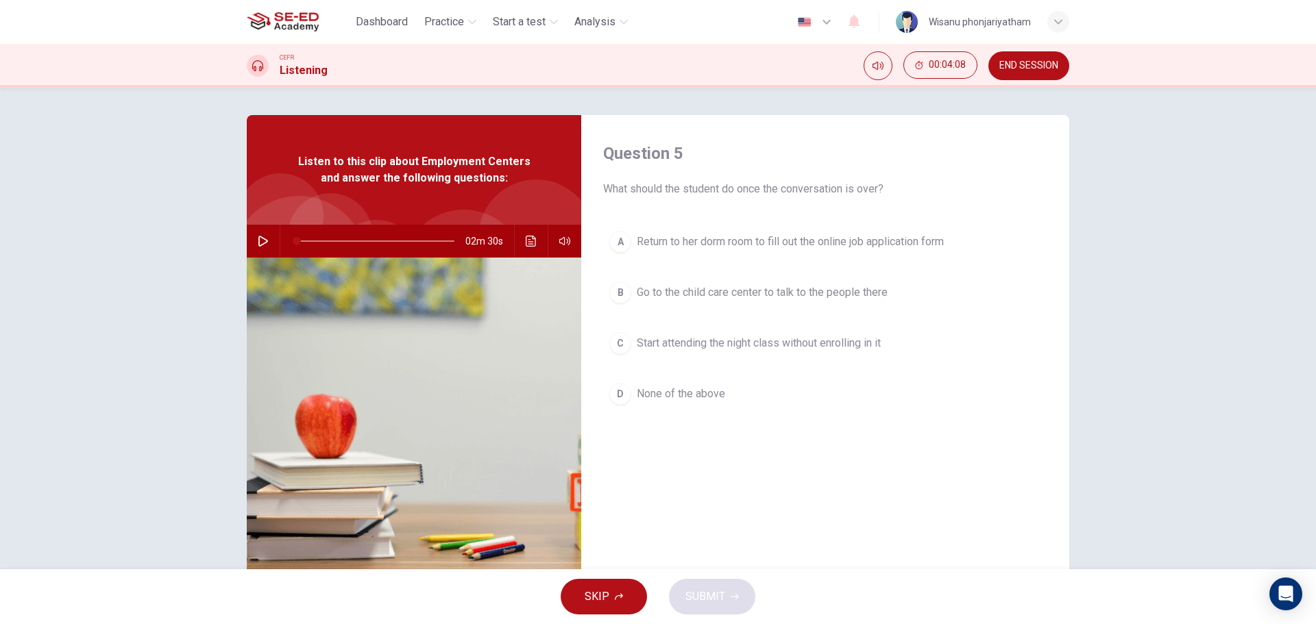
click at [819, 234] on span "Return to her dorm room to fill out the online job application form" at bounding box center [790, 242] width 307 height 16
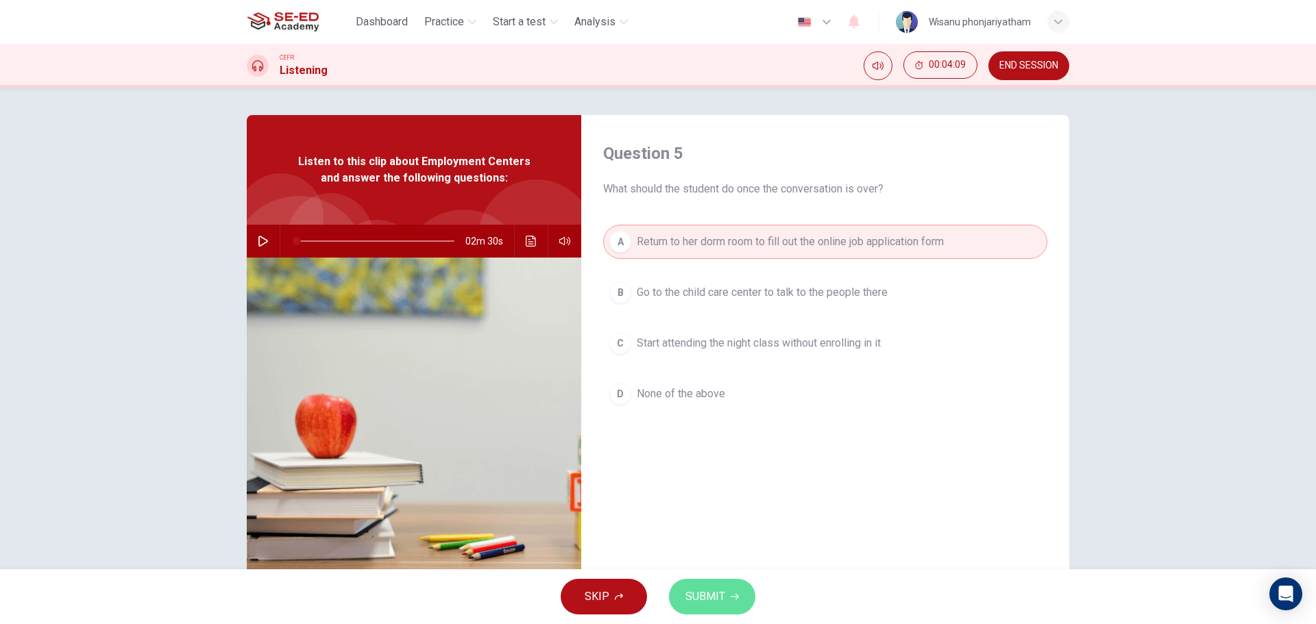
click at [728, 597] on button "SUBMIT" at bounding box center [712, 597] width 86 height 36
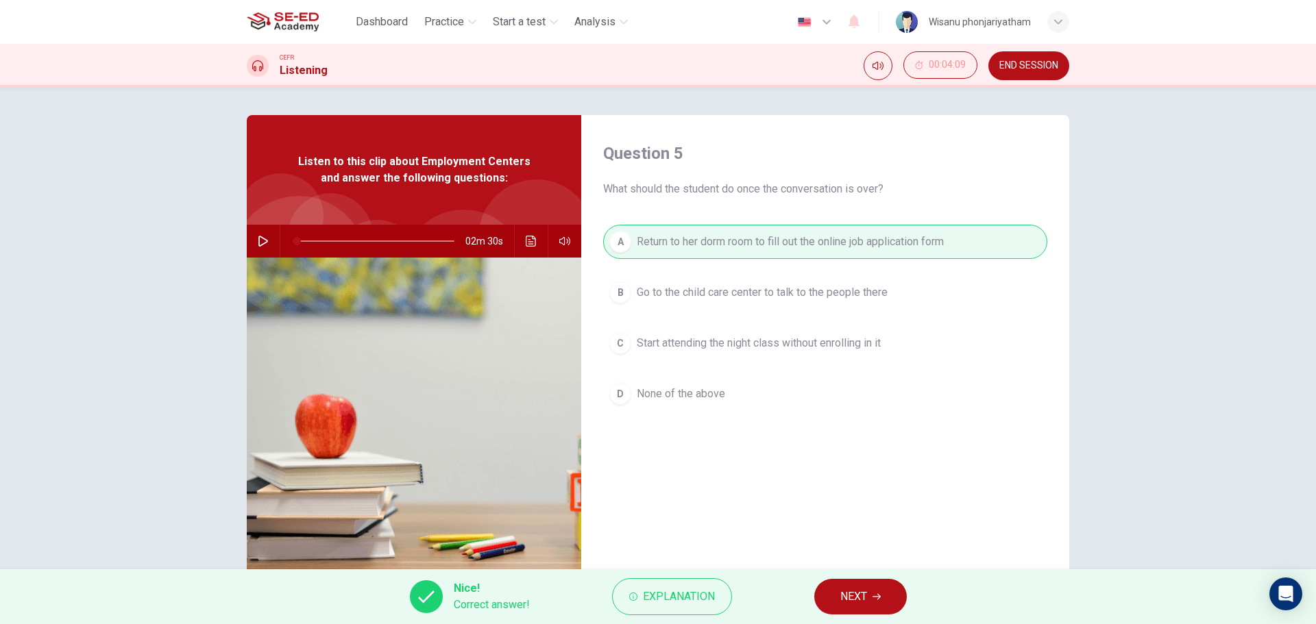
click at [836, 593] on button "NEXT" at bounding box center [860, 597] width 93 height 36
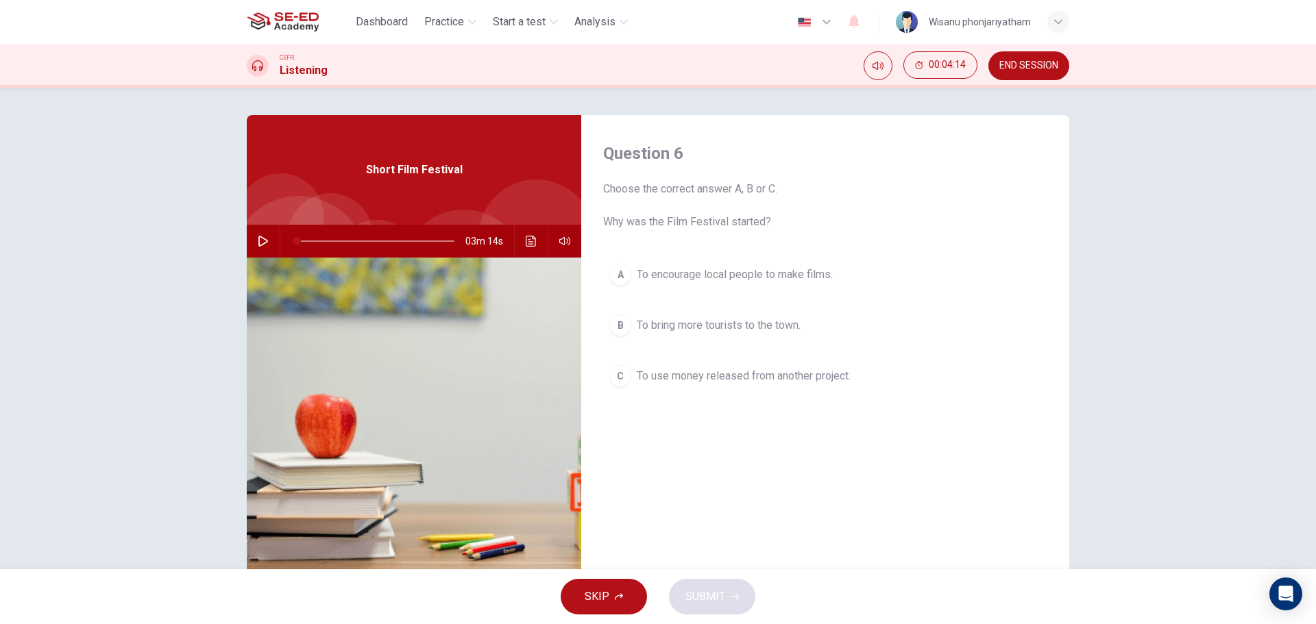
click at [1037, 59] on button "END SESSION" at bounding box center [1028, 65] width 81 height 29
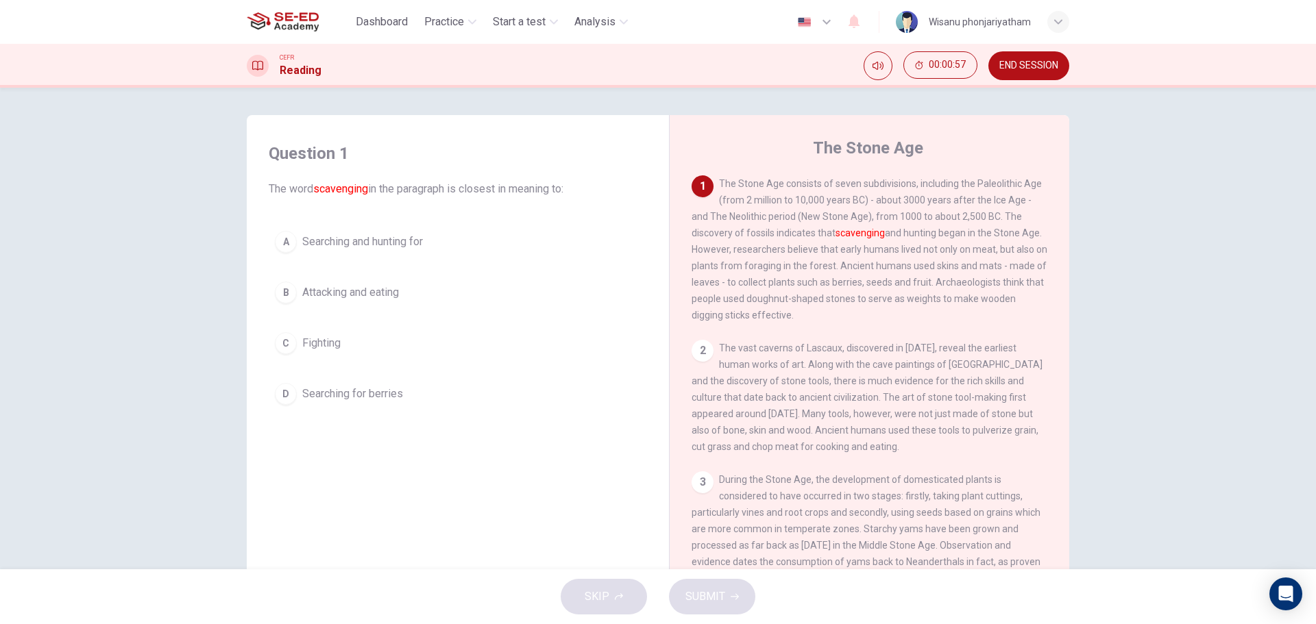
click at [354, 397] on span "Searching for berries" at bounding box center [352, 394] width 101 height 16
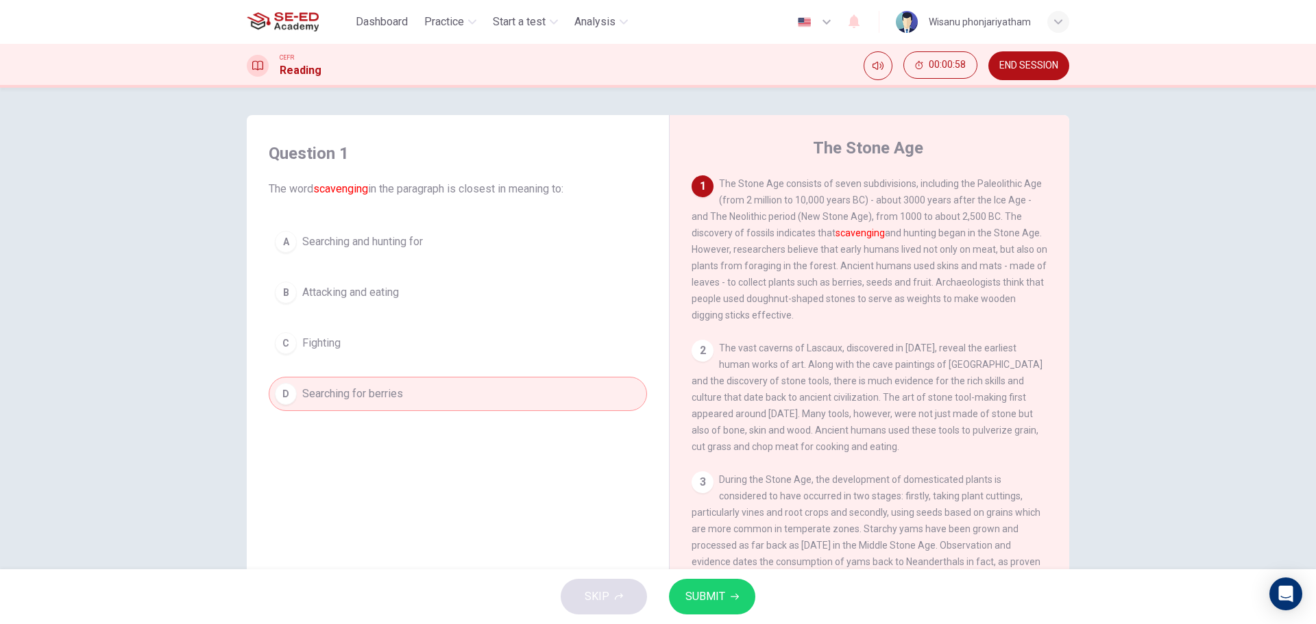
click at [728, 595] on button "SUBMIT" at bounding box center [712, 597] width 86 height 36
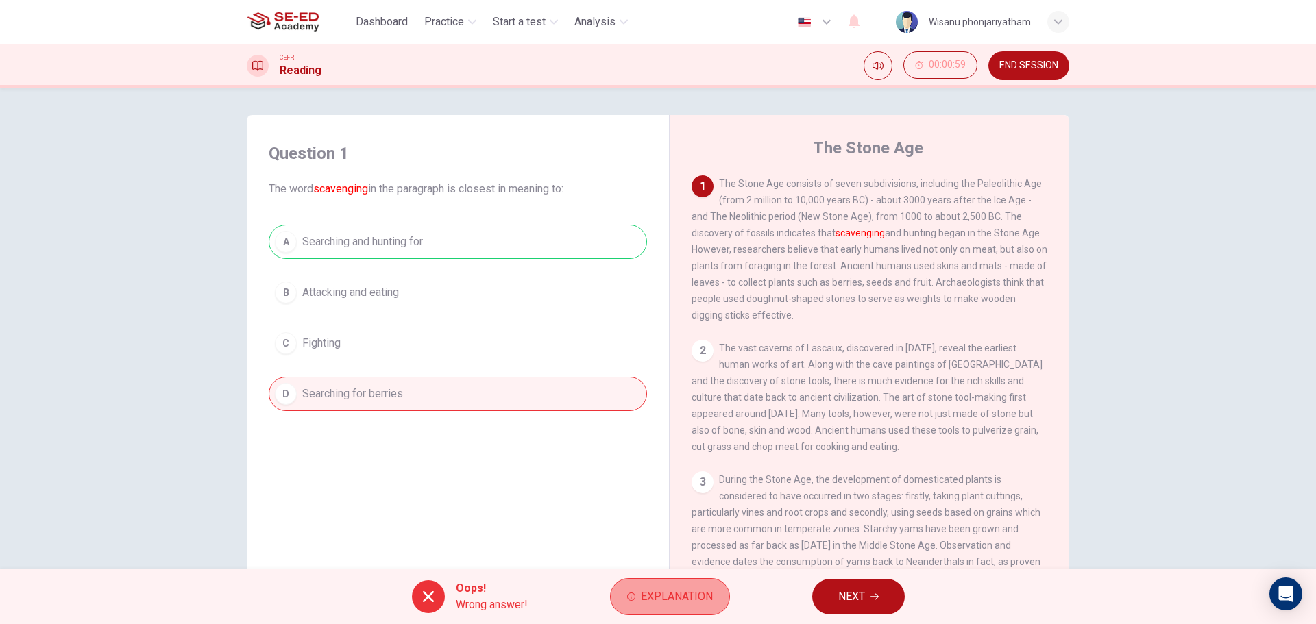
click at [689, 607] on button "Explanation" at bounding box center [670, 596] width 120 height 37
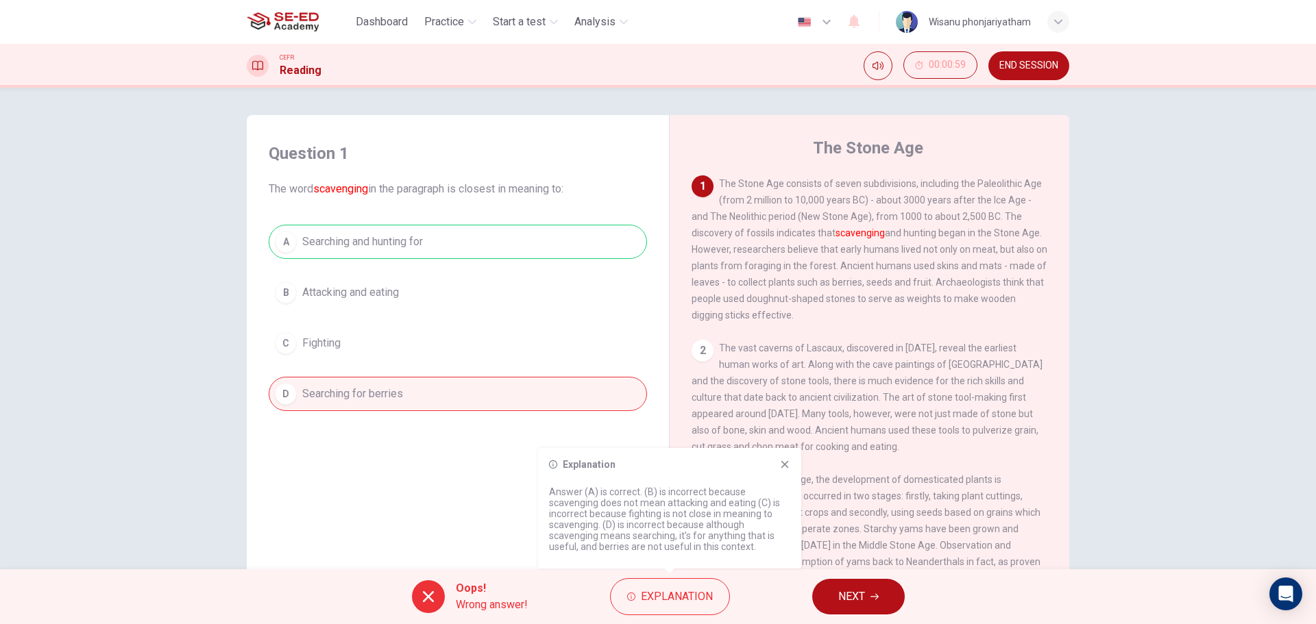
drag, startPoint x: 607, startPoint y: 505, endPoint x: 682, endPoint y: 504, distance: 74.7
click at [682, 504] on p "Answer (A) is correct. (B) is incorrect because scavenging does not mean attack…" at bounding box center [669, 519] width 241 height 66
click at [841, 589] on span "NEXT" at bounding box center [851, 596] width 27 height 19
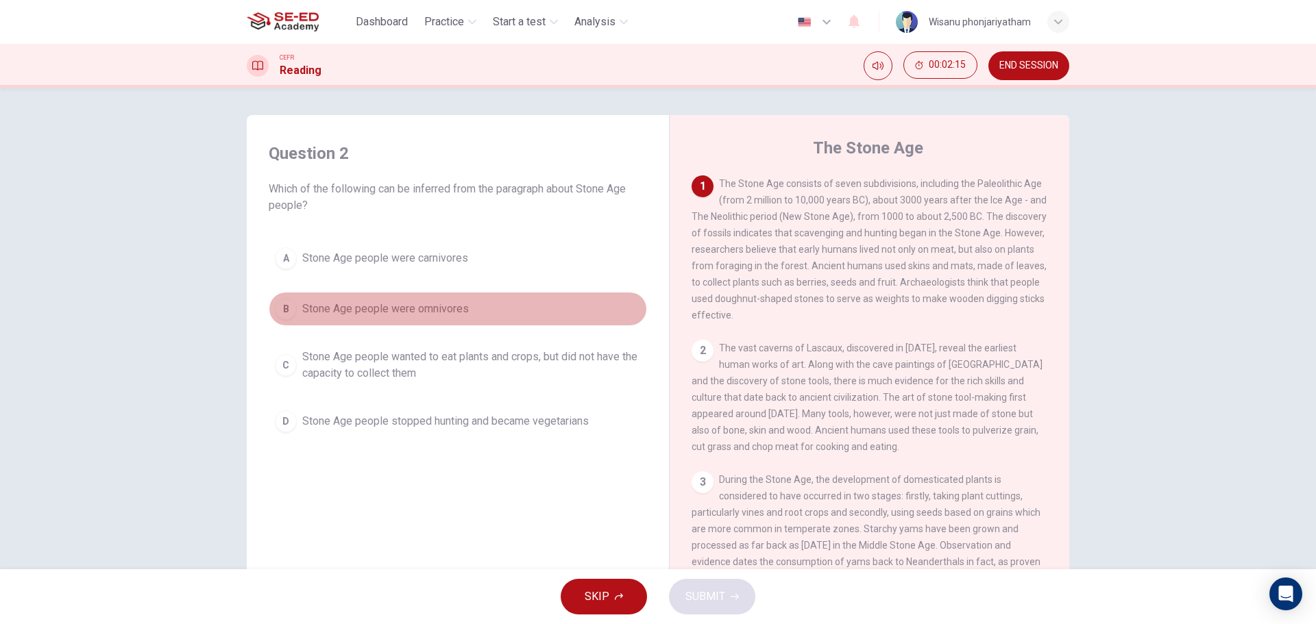
click at [312, 304] on span "Stone Age people were omnivores" at bounding box center [385, 309] width 167 height 16
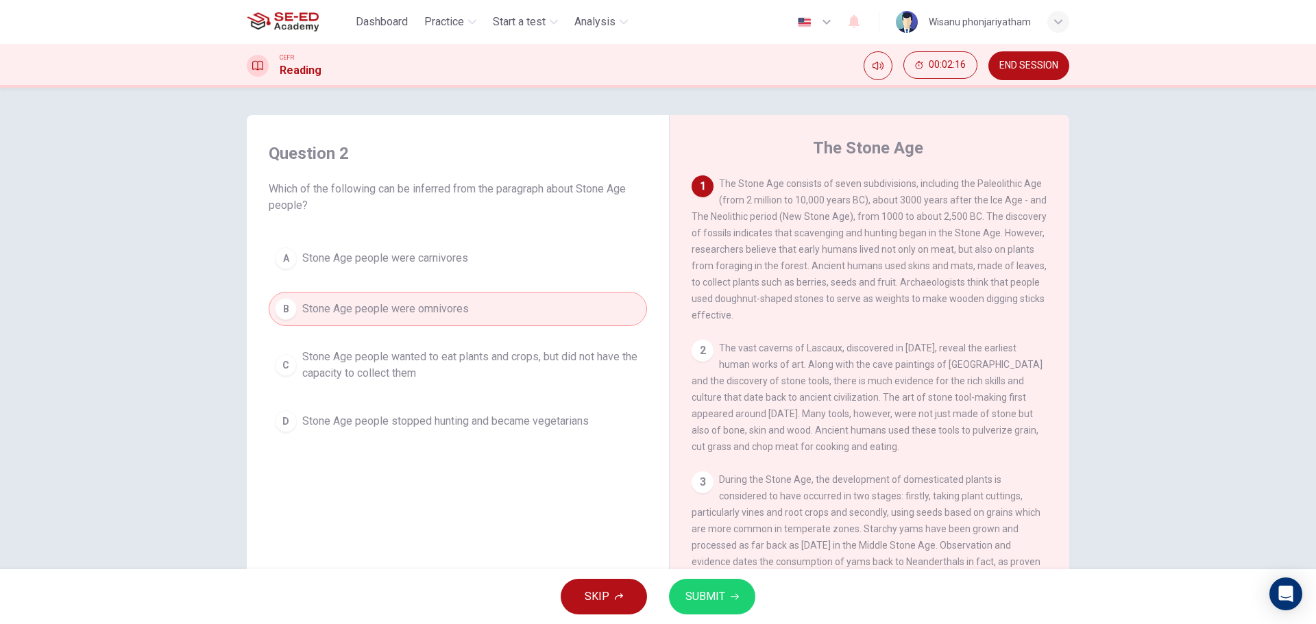
click at [722, 602] on span "SUBMIT" at bounding box center [705, 596] width 40 height 19
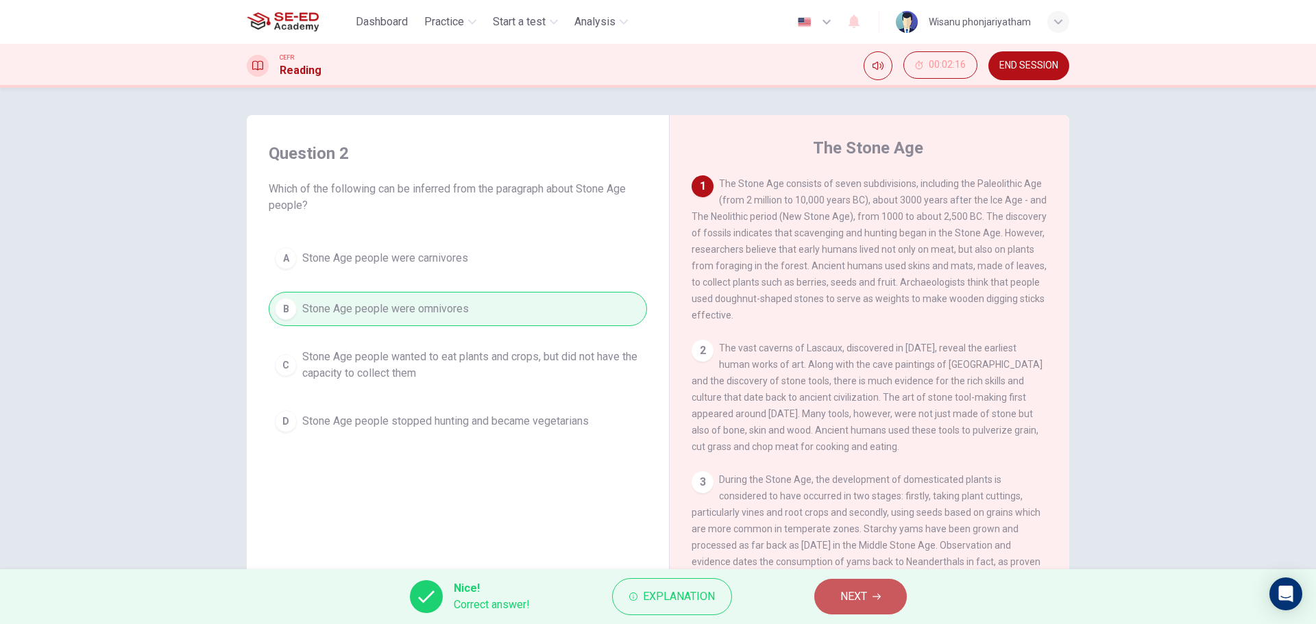
click at [852, 598] on span "NEXT" at bounding box center [853, 596] width 27 height 19
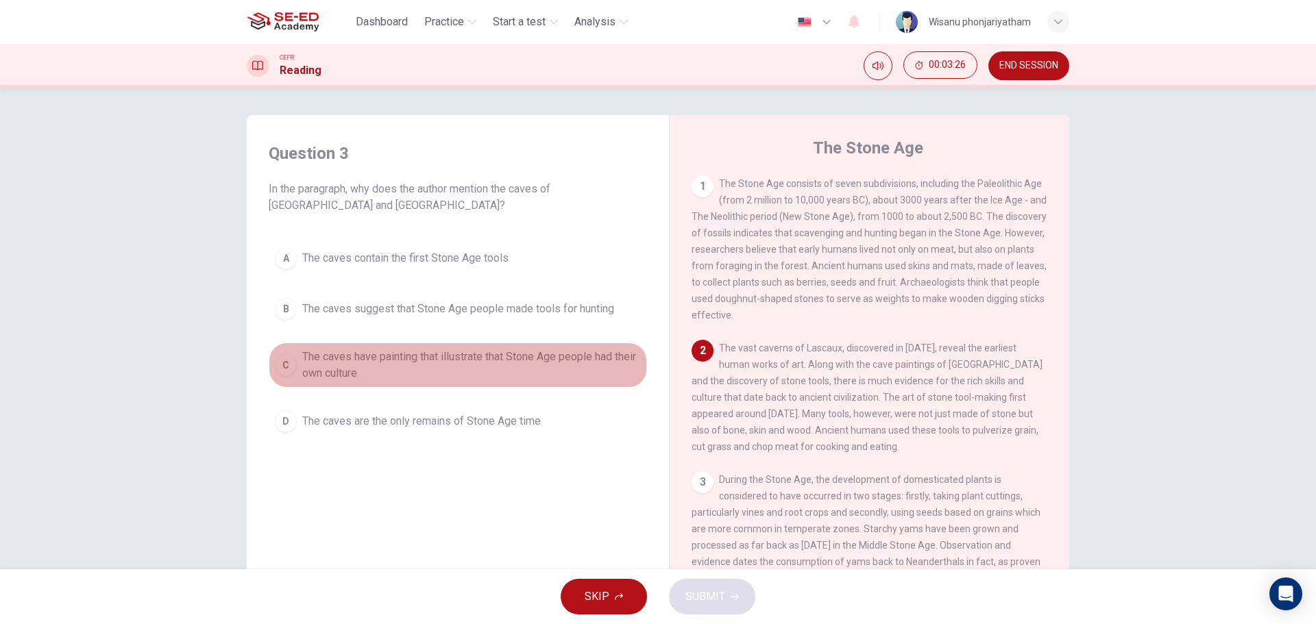
click at [424, 355] on span "The caves have painting that illustrate that Stone Age people had their own cul…" at bounding box center [471, 365] width 338 height 33
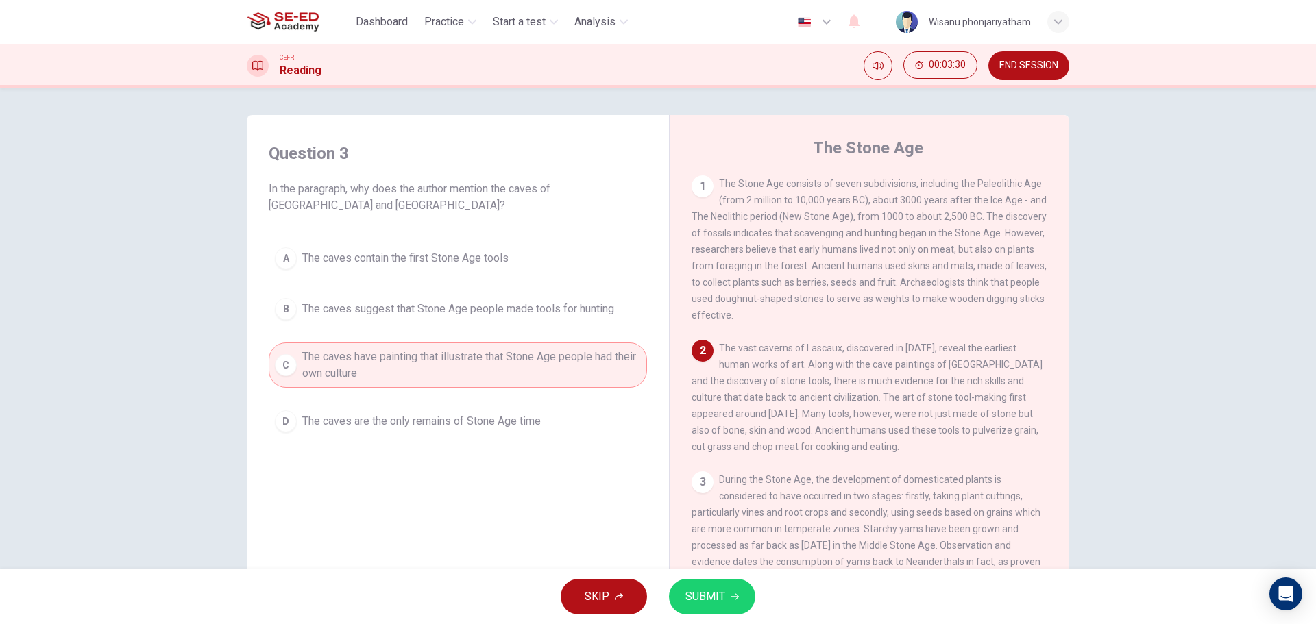
click at [730, 592] on button "SUBMIT" at bounding box center [712, 597] width 86 height 36
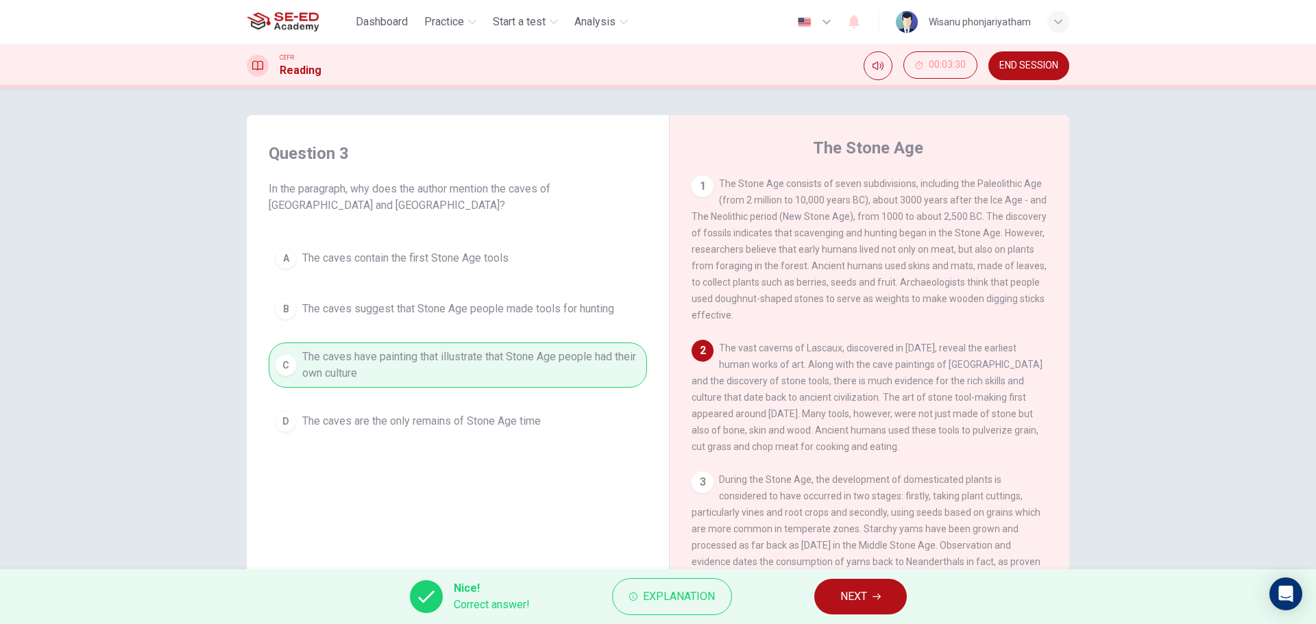
click at [856, 592] on span "NEXT" at bounding box center [853, 596] width 27 height 19
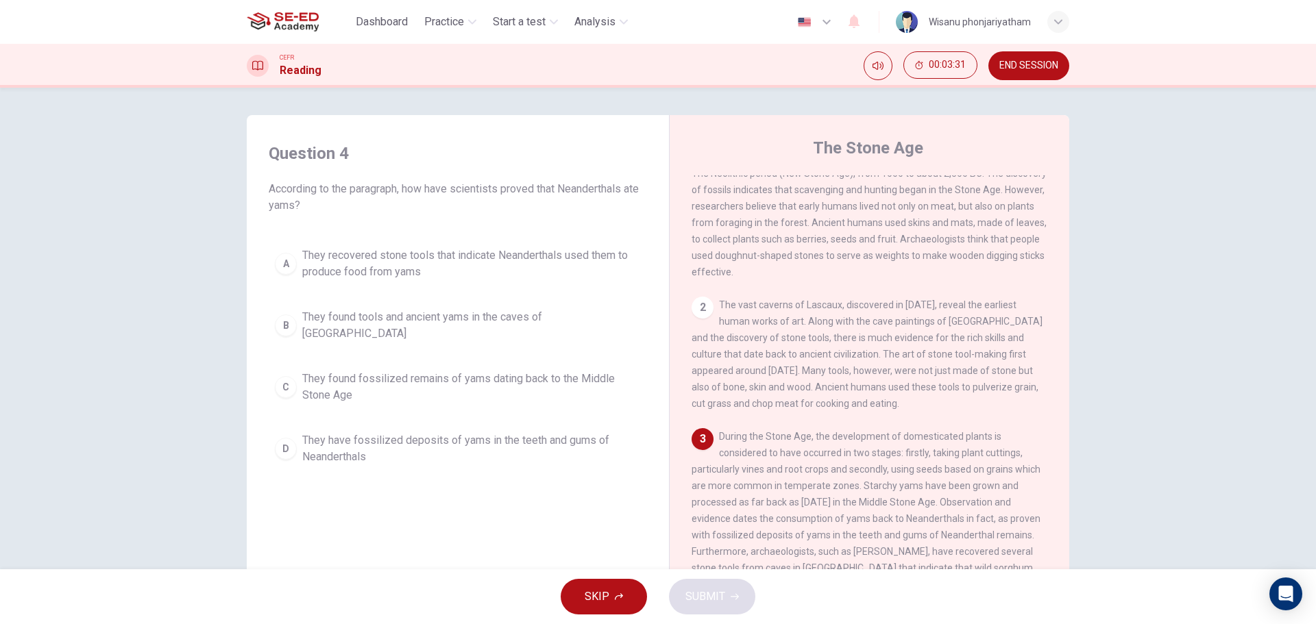
scroll to position [206, 0]
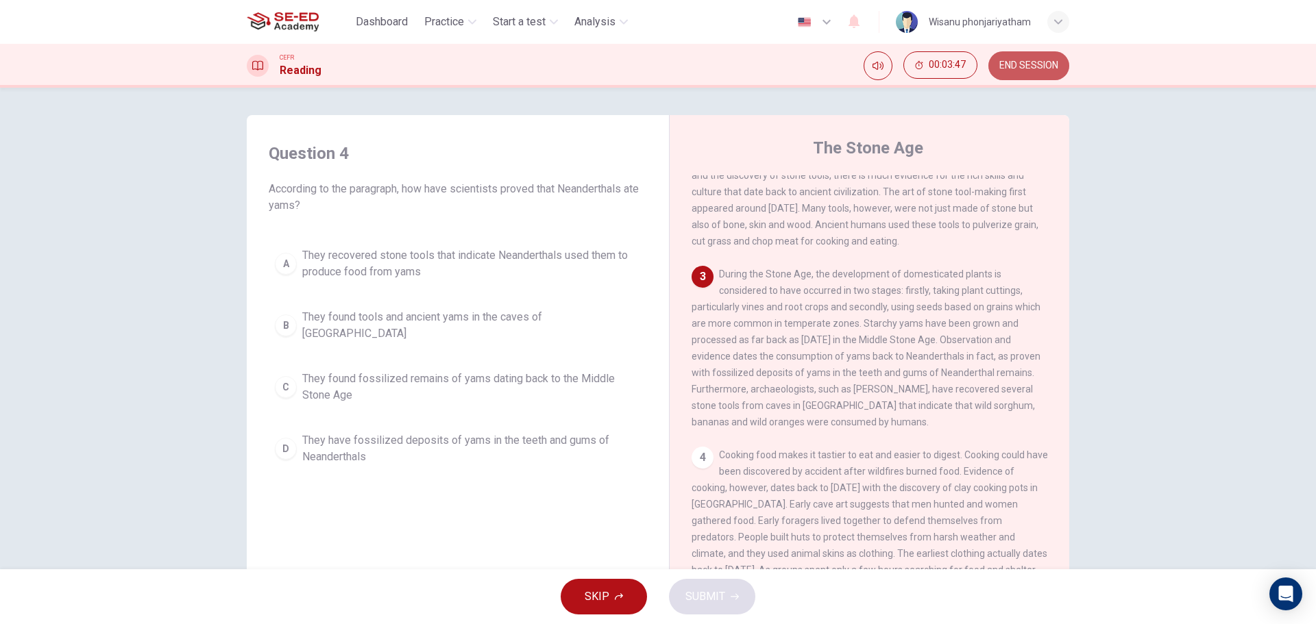
click at [1022, 69] on span "END SESSION" at bounding box center [1028, 65] width 59 height 11
